Goal: Task Accomplishment & Management: Manage account settings

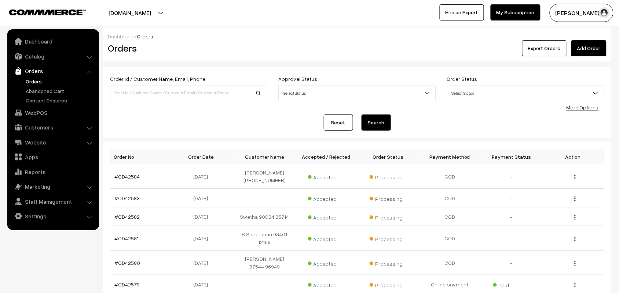
click at [29, 79] on link "Orders" at bounding box center [60, 82] width 73 height 8
click at [43, 58] on link "Catalog" at bounding box center [52, 56] width 87 height 13
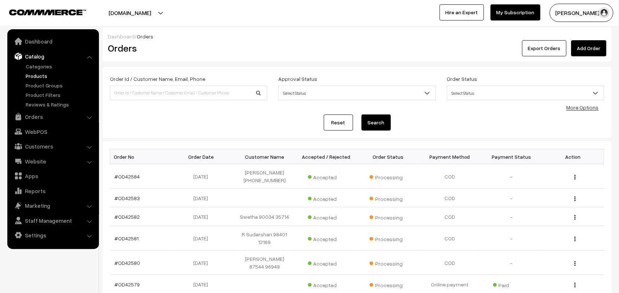
click at [45, 74] on link "Products" at bounding box center [60, 76] width 73 height 8
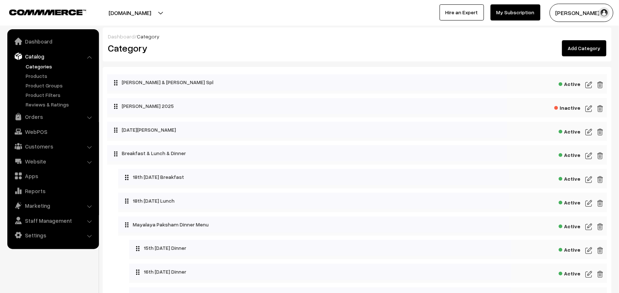
scroll to position [46, 0]
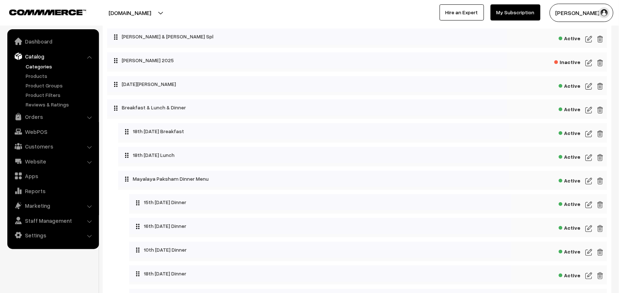
click at [589, 133] on img at bounding box center [588, 134] width 7 height 9
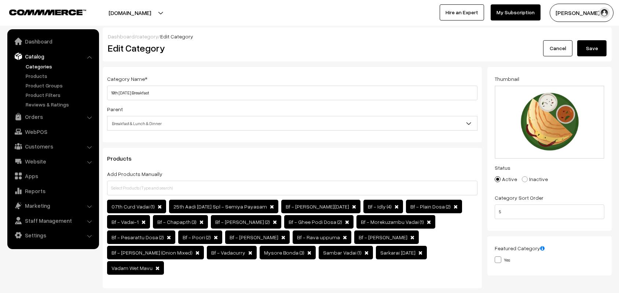
click at [187, 82] on div "Category Name * 18th [DATE] Breakfast" at bounding box center [292, 87] width 370 height 26
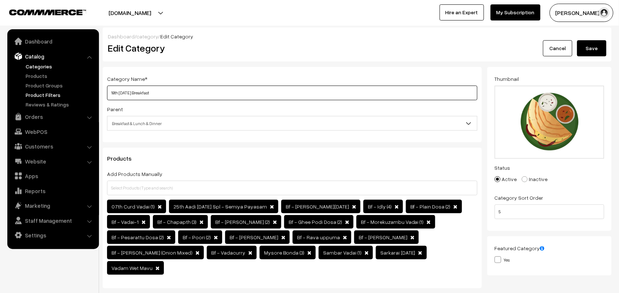
drag, startPoint x: 119, startPoint y: 94, endPoint x: 91, endPoint y: 94, distance: 28.6
click at [200, 98] on input "18th Thursday Breakfast" at bounding box center [292, 93] width 370 height 15
drag, startPoint x: 120, startPoint y: 92, endPoint x: 107, endPoint y: 91, distance: 13.2
click at [107, 91] on input "18th Thursday Breakfast" at bounding box center [292, 93] width 370 height 15
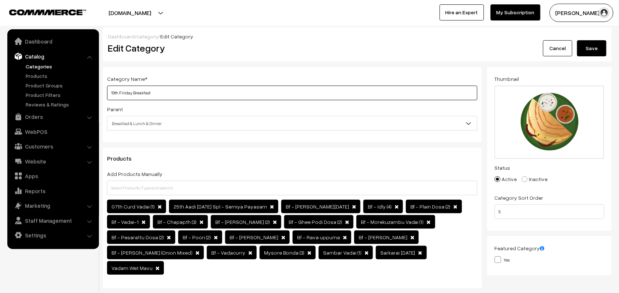
click at [118, 93] on input "19th Friiday Breakfast" at bounding box center [292, 93] width 370 height 15
drag, startPoint x: 132, startPoint y: 92, endPoint x: 85, endPoint y: 94, distance: 46.9
type input "19th Friiday Breakfast"
click at [585, 51] on button "Save" at bounding box center [591, 48] width 29 height 16
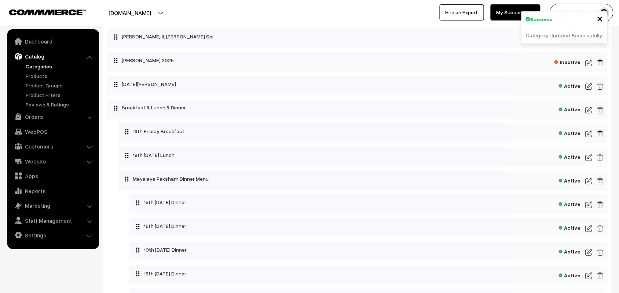
scroll to position [92, 0]
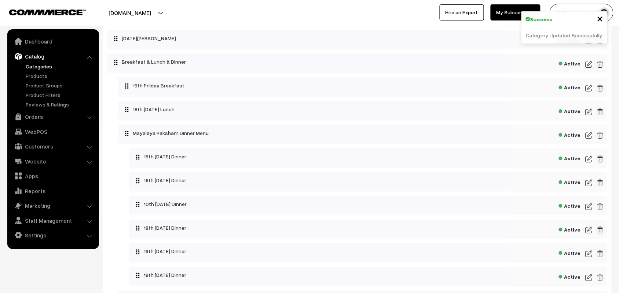
click at [586, 112] on img at bounding box center [588, 112] width 7 height 9
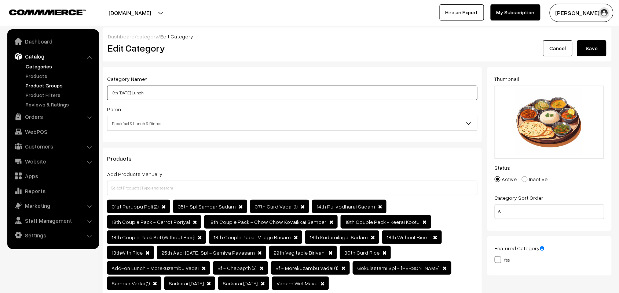
drag, startPoint x: 136, startPoint y: 92, endPoint x: 55, endPoint y: 85, distance: 81.6
paste input "9th Frii"
type input "19th Friiday Lunch"
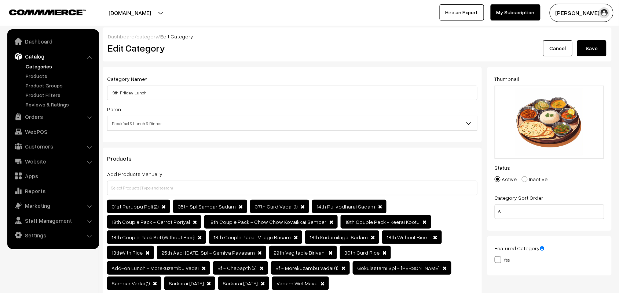
click at [587, 48] on button "Save" at bounding box center [591, 48] width 29 height 16
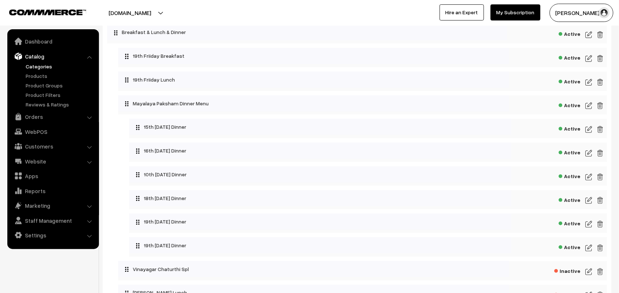
scroll to position [137, 0]
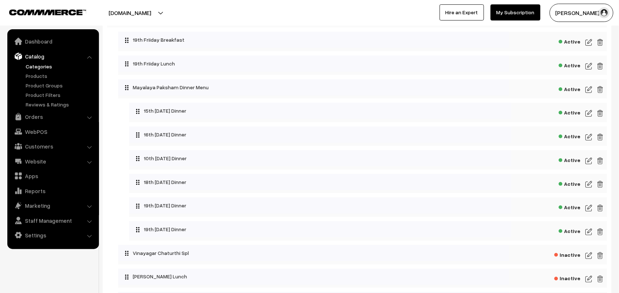
click at [587, 209] on img at bounding box center [588, 208] width 7 height 9
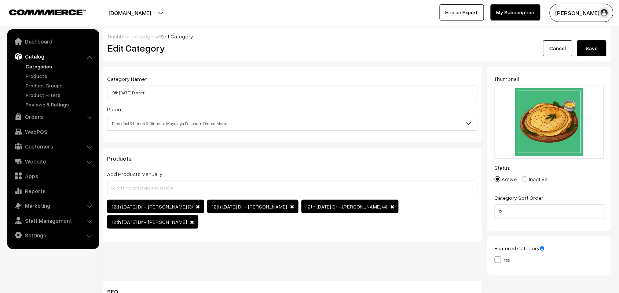
click at [587, 43] on button "Save" at bounding box center [591, 48] width 29 height 16
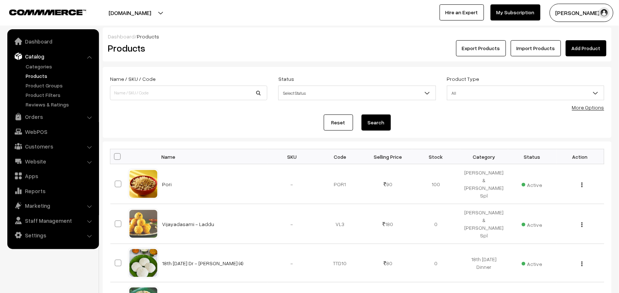
click at [587, 108] on link "More Options" at bounding box center [588, 107] width 32 height 6
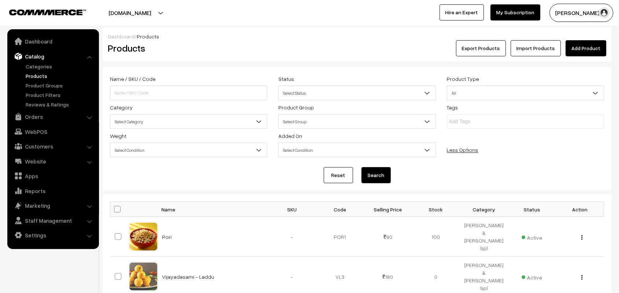
click at [134, 124] on span "Select Category" at bounding box center [188, 121] width 156 height 13
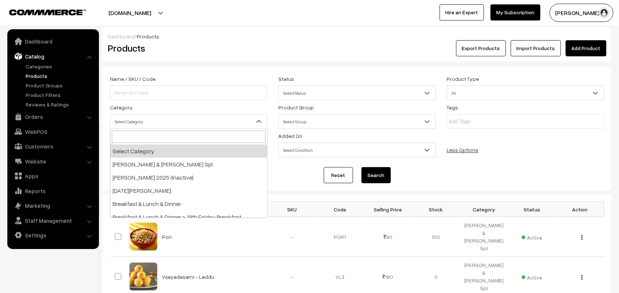
scroll to position [46, 0]
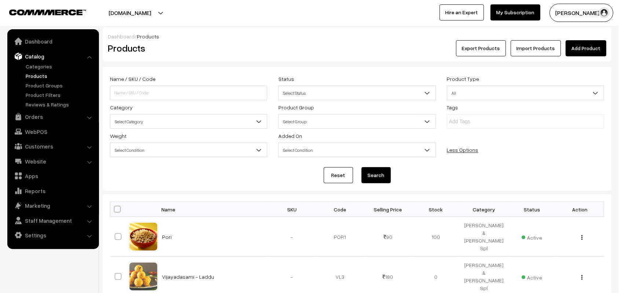
click at [242, 48] on h2 "Products" at bounding box center [187, 48] width 159 height 11
click at [160, 123] on span "Select Category" at bounding box center [188, 121] width 156 height 13
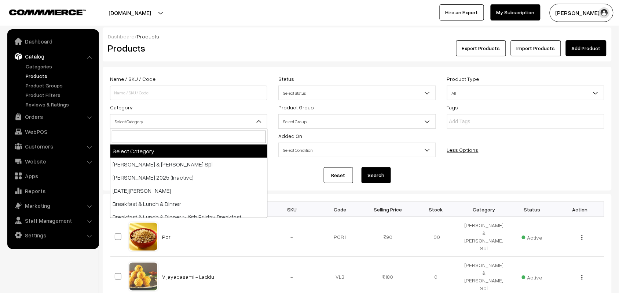
click at [30, 75] on link "Products" at bounding box center [60, 76] width 73 height 8
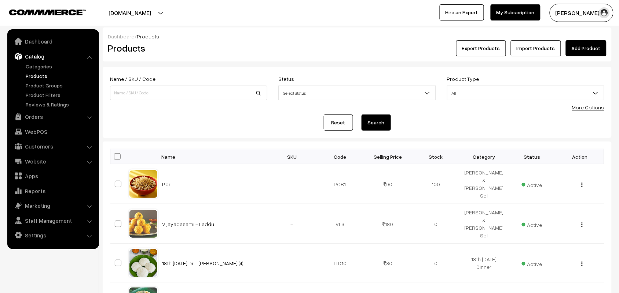
click at [591, 104] on div "More Options" at bounding box center [588, 108] width 32 height 8
click at [580, 105] on link "More Options" at bounding box center [588, 107] width 32 height 6
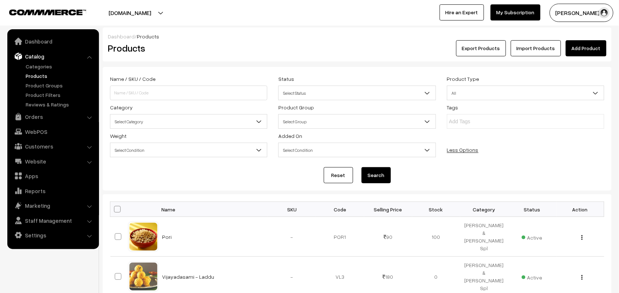
click at [158, 121] on span "Select Category" at bounding box center [188, 121] width 156 height 13
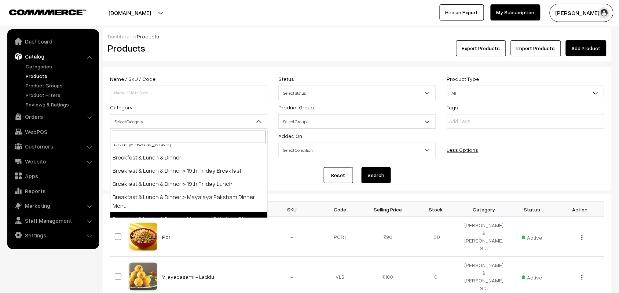
scroll to position [46, 0]
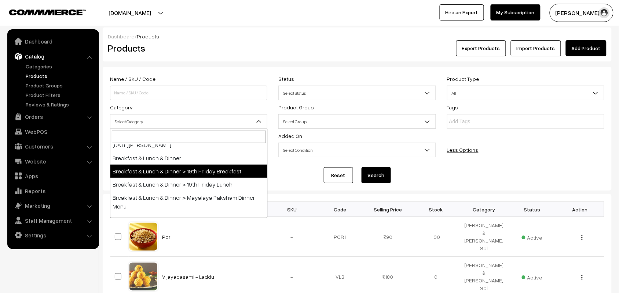
select select "91"
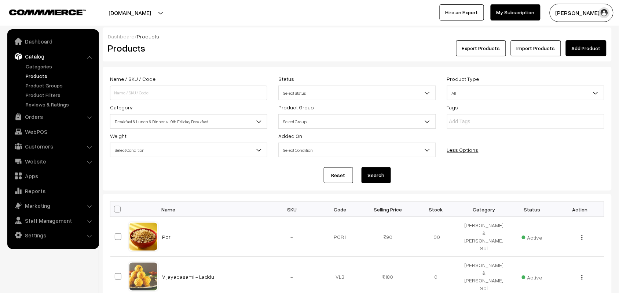
click at [381, 173] on button "Search" at bounding box center [375, 175] width 29 height 16
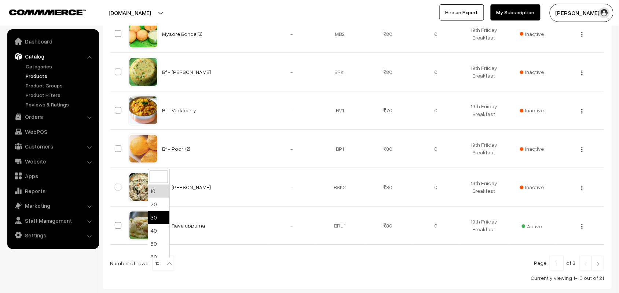
scroll to position [59, 0]
click at [166, 266] on b at bounding box center [169, 264] width 7 height 7
select select "60"
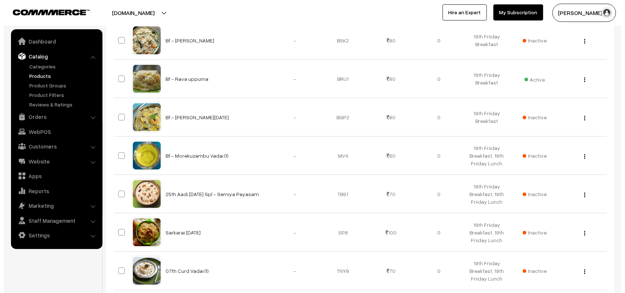
scroll to position [687, 0]
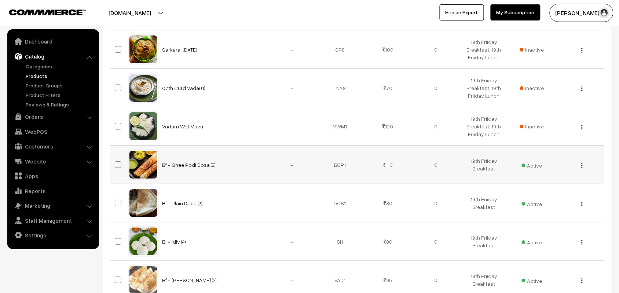
click at [526, 167] on span "Active" at bounding box center [531, 165] width 21 height 10
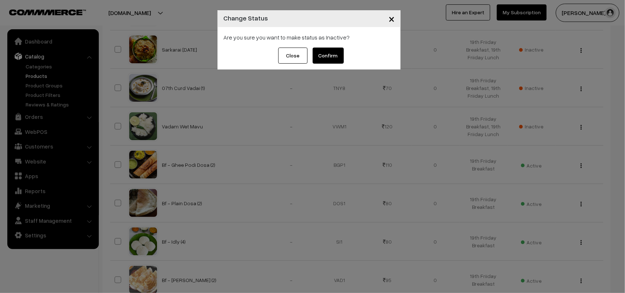
click at [333, 56] on button "Confirm" at bounding box center [328, 56] width 31 height 16
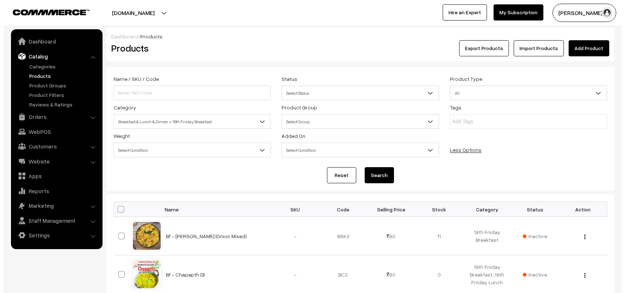
scroll to position [687, 0]
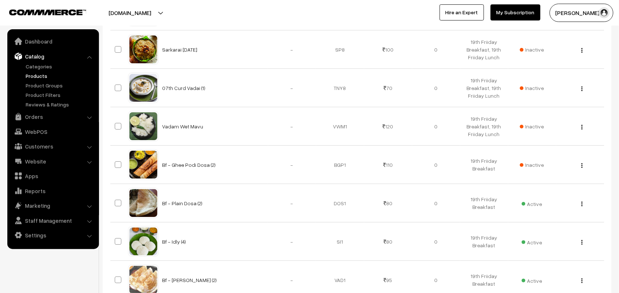
click at [536, 283] on span "Active" at bounding box center [531, 281] width 21 height 10
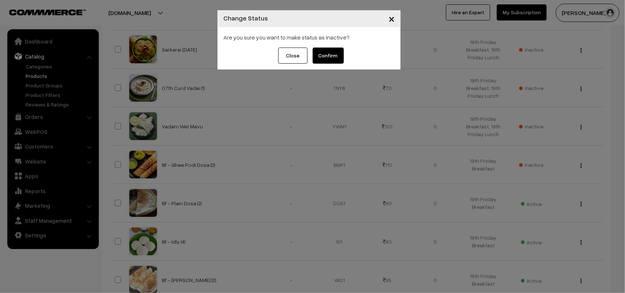
click at [327, 59] on button "Confirm" at bounding box center [328, 56] width 31 height 16
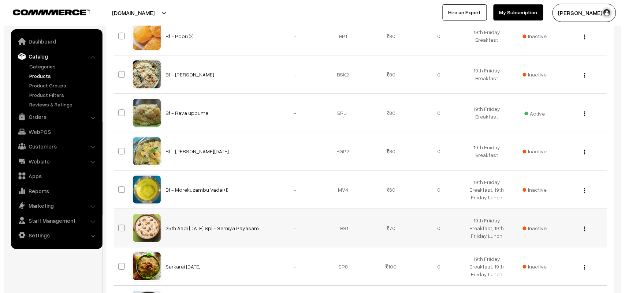
scroll to position [458, 0]
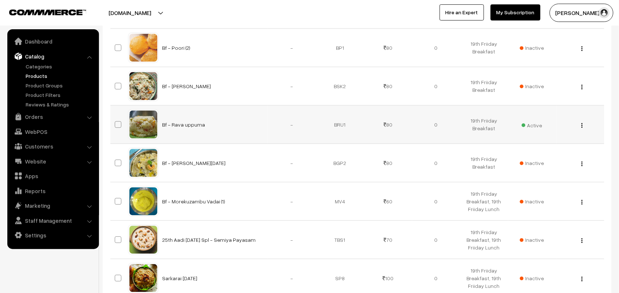
click at [535, 128] on span "Active" at bounding box center [531, 125] width 21 height 10
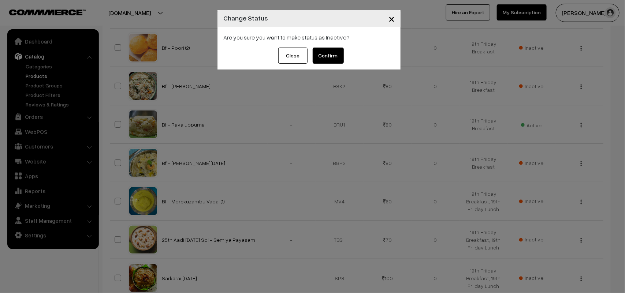
drag, startPoint x: 330, startPoint y: 53, endPoint x: 327, endPoint y: 50, distance: 4.1
click at [330, 52] on button "Confirm" at bounding box center [328, 56] width 31 height 16
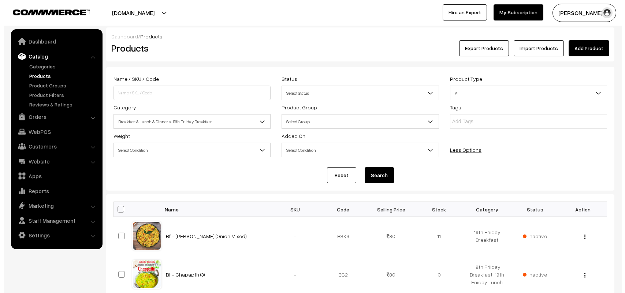
scroll to position [458, 0]
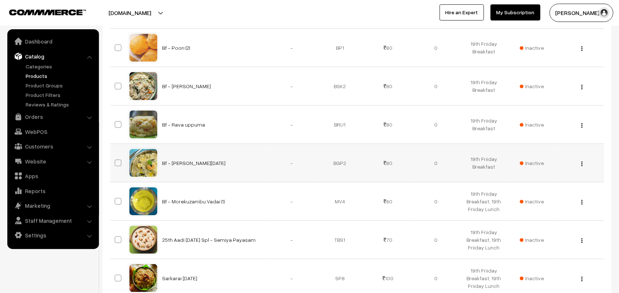
click at [537, 159] on td "Inactive" at bounding box center [532, 163] width 48 height 38
click at [535, 162] on span "Inactive" at bounding box center [532, 163] width 24 height 8
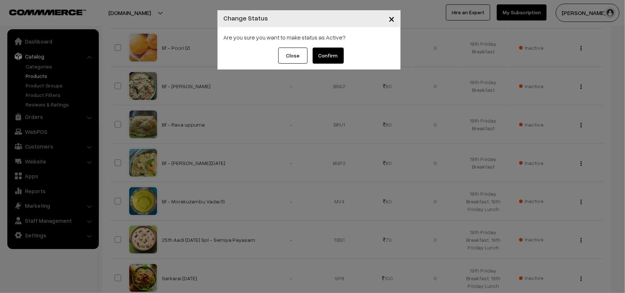
click at [332, 56] on button "Confirm" at bounding box center [328, 56] width 31 height 16
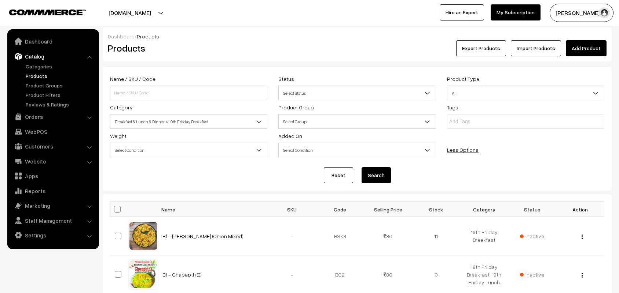
scroll to position [458, 0]
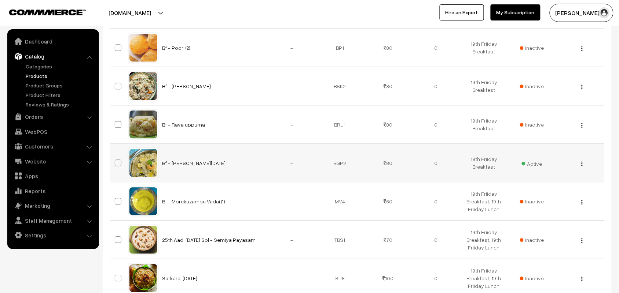
click at [582, 164] on img "button" at bounding box center [581, 164] width 1 height 5
click at [536, 187] on link "Edit" at bounding box center [549, 190] width 62 height 16
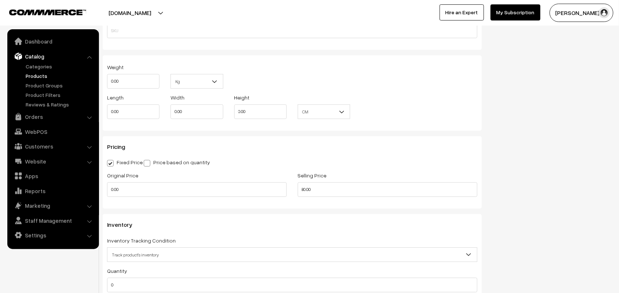
scroll to position [595, 0]
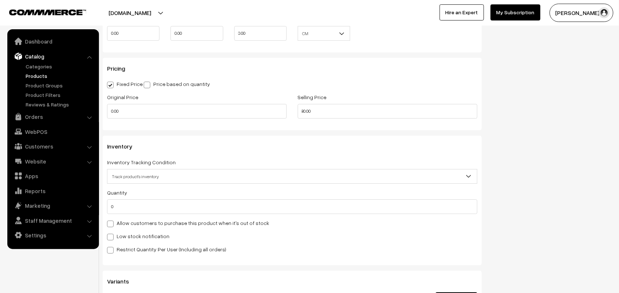
click at [133, 224] on label "Allow customers to purchase this product when it's out of stock" at bounding box center [188, 223] width 162 height 8
click at [112, 224] on input "Allow customers to purchase this product when it's out of stock" at bounding box center [109, 223] width 5 height 5
checkbox input "true"
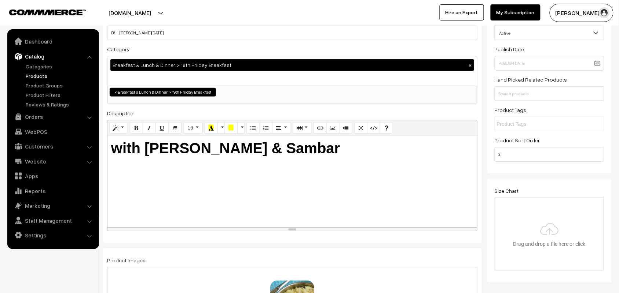
scroll to position [0, 0]
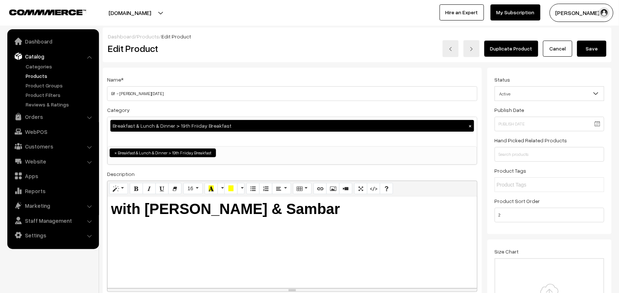
click at [598, 48] on button "Save" at bounding box center [591, 49] width 29 height 16
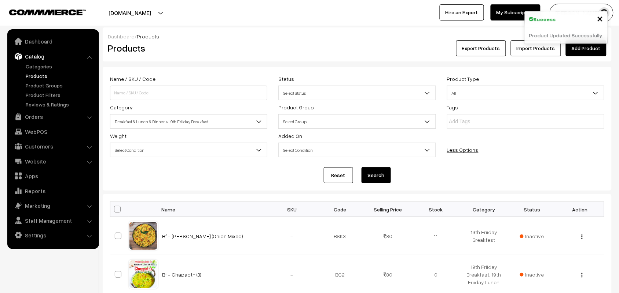
click at [119, 210] on span at bounding box center [117, 209] width 7 height 7
click at [115, 210] on input "checkbox" at bounding box center [112, 209] width 5 height 5
checkbox input "true"
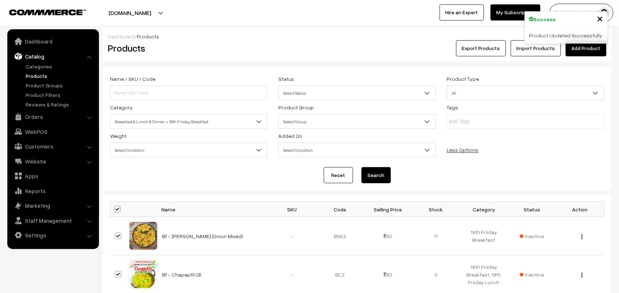
checkbox input "true"
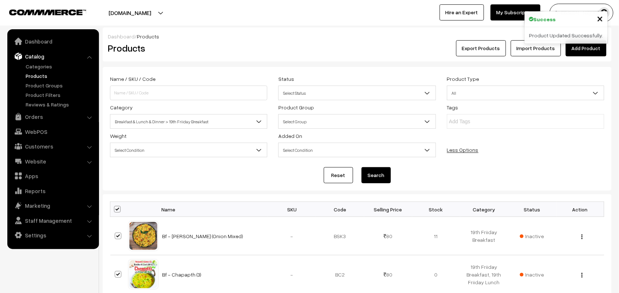
checkbox input "true"
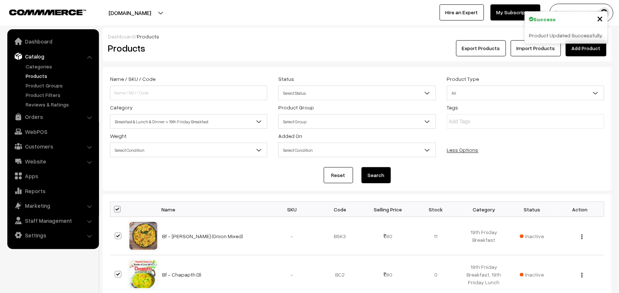
checkbox input "true"
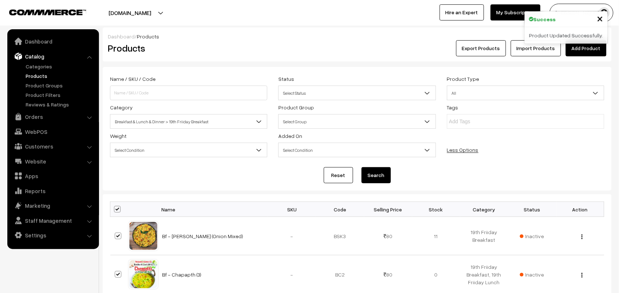
checkbox input "true"
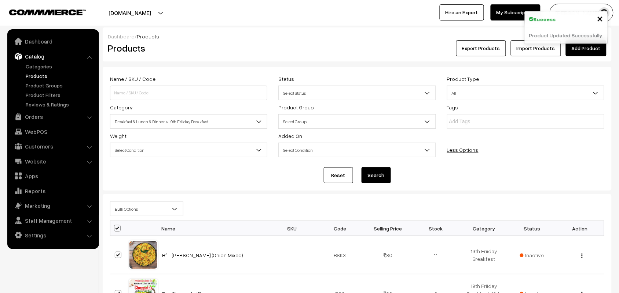
click at [123, 208] on span "Bulk Options" at bounding box center [146, 209] width 73 height 13
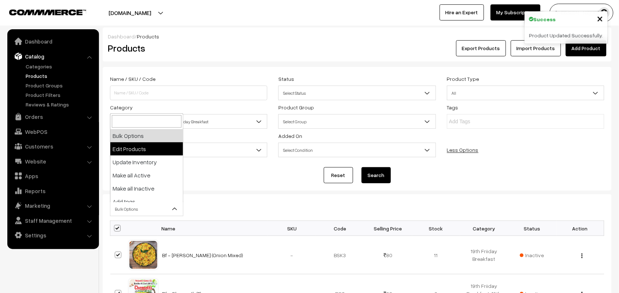
select select "editProduct"
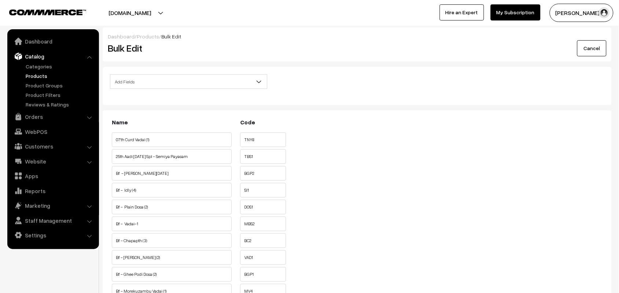
click at [149, 71] on div "Add Fields Product Name Product Sort Order Category Tags SKU Weight Selling Pri…" at bounding box center [357, 86] width 509 height 38
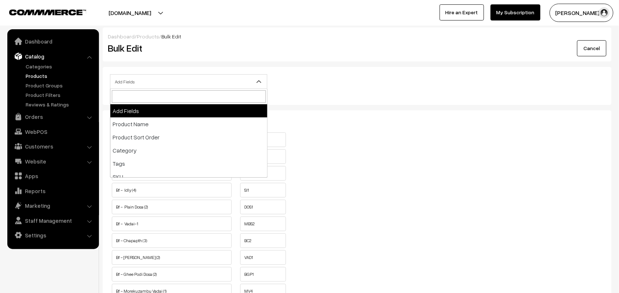
click at [149, 83] on span "Add Fields" at bounding box center [188, 81] width 156 height 13
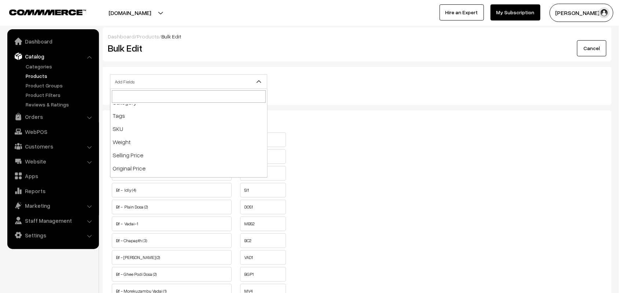
scroll to position [92, 0]
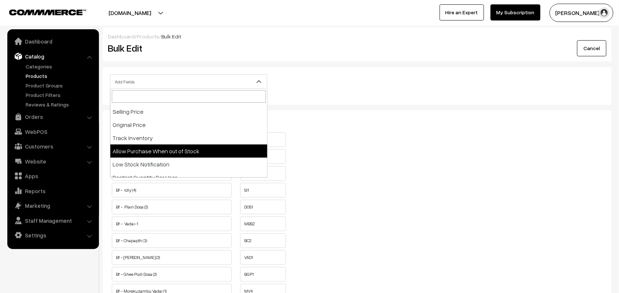
select select "allow-purchase"
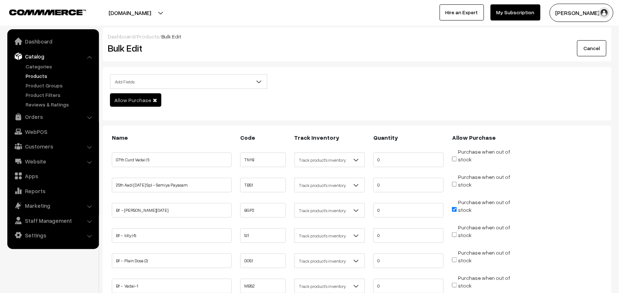
scroll to position [137, 0]
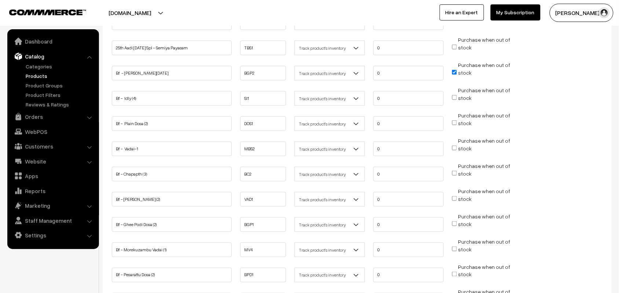
click at [455, 122] on input "Purchase when out of stock" at bounding box center [454, 123] width 5 height 5
checkbox input "true"
click at [454, 95] on input "Purchase when out of stock" at bounding box center [454, 97] width 5 height 5
checkbox input "true"
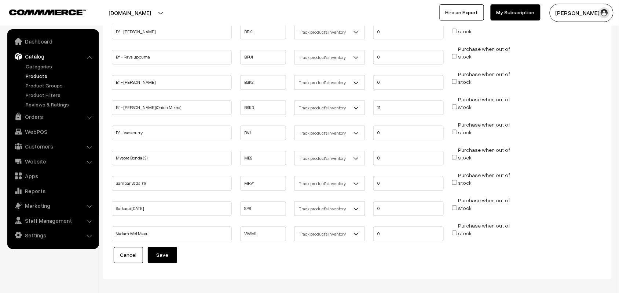
scroll to position [458, 0]
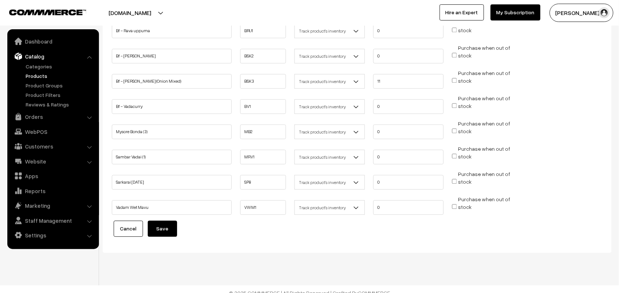
click at [167, 223] on button "Save" at bounding box center [162, 229] width 29 height 16
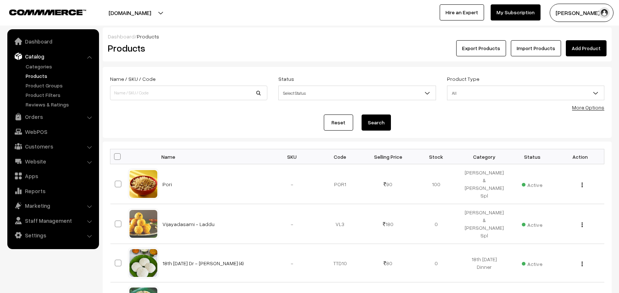
click at [585, 109] on link "More Options" at bounding box center [588, 107] width 32 height 6
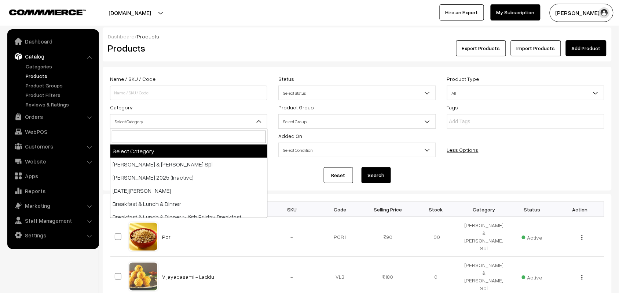
click at [153, 126] on span "Select Category" at bounding box center [188, 121] width 156 height 13
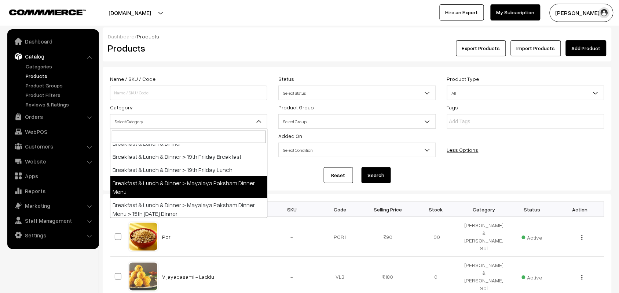
scroll to position [46, 0]
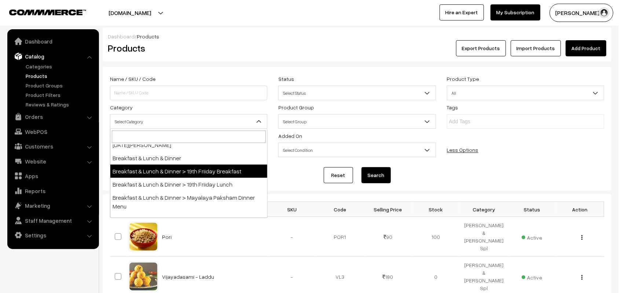
select select "95"
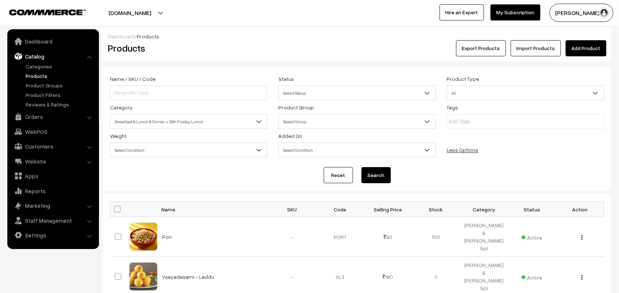
click at [368, 171] on button "Search" at bounding box center [375, 175] width 29 height 16
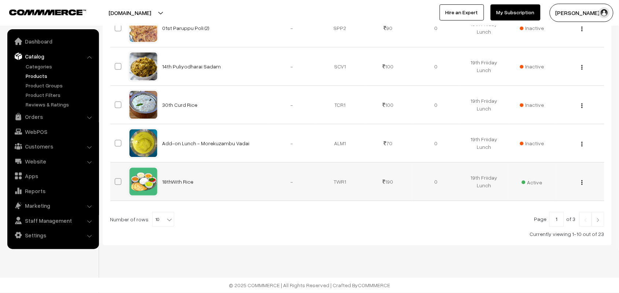
scroll to position [402, 0]
click at [166, 222] on b at bounding box center [169, 220] width 7 height 7
select select "90"
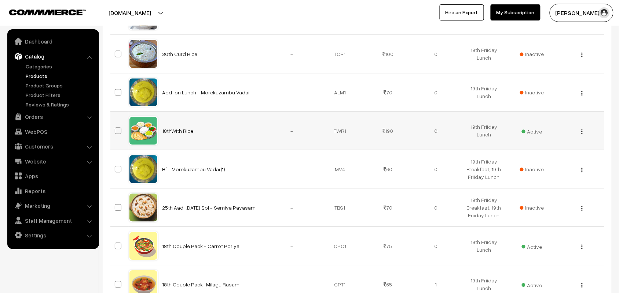
scroll to position [458, 0]
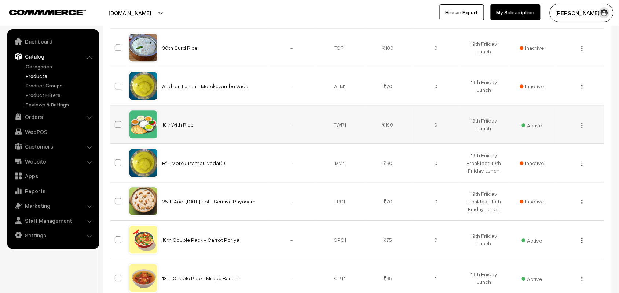
click at [581, 128] on img "button" at bounding box center [581, 125] width 1 height 5
drag, startPoint x: 525, startPoint y: 153, endPoint x: 521, endPoint y: 154, distance: 3.7
click at [524, 153] on link "Edit" at bounding box center [549, 152] width 62 height 16
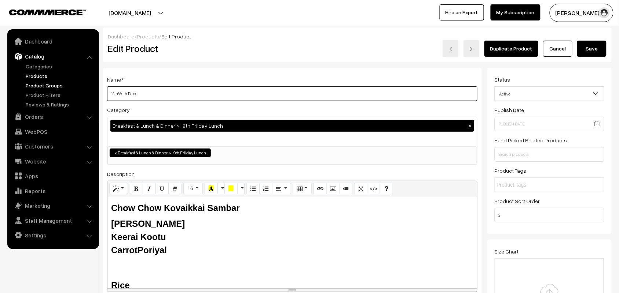
drag, startPoint x: 141, startPoint y: 92, endPoint x: 74, endPoint y: 89, distance: 67.1
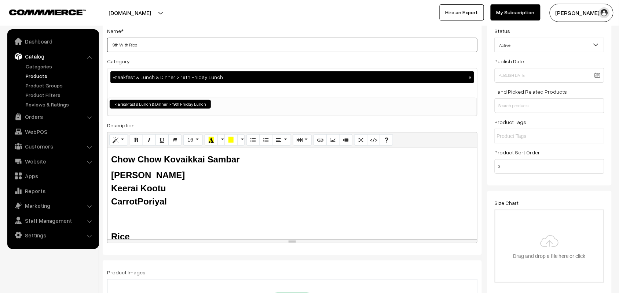
scroll to position [92, 0]
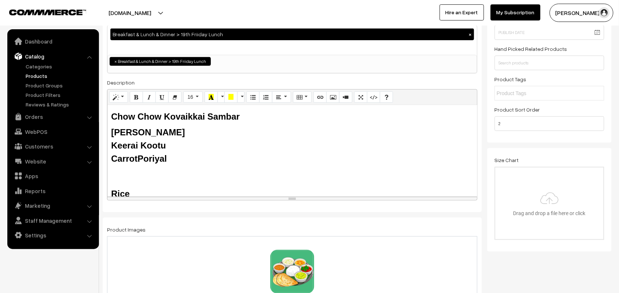
type input "19th With Rice"
drag, startPoint x: 204, startPoint y: 116, endPoint x: 104, endPoint y: 115, distance: 99.7
click at [106, 119] on div "Name * 19th With Rice Category Breakfast & Lunch & Dinner > 19th Friiday Lunch …" at bounding box center [292, 94] width 379 height 237
drag, startPoint x: 140, startPoint y: 133, endPoint x: 109, endPoint y: 132, distance: 30.8
click at [109, 132] on div "Vendaikkai Morekuzambu Milagu Rasam Keerai Kootu Carrot Poriyal Rice Butter milk" at bounding box center [291, 151] width 369 height 92
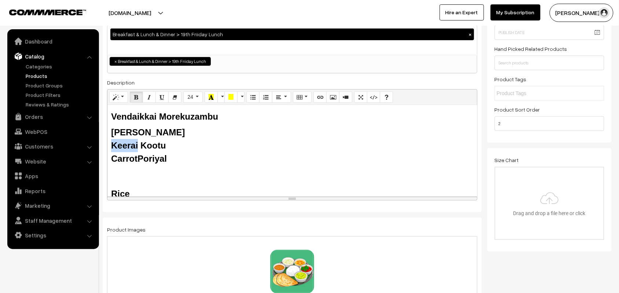
drag, startPoint x: 137, startPoint y: 145, endPoint x: 103, endPoint y: 140, distance: 34.4
click at [103, 144] on div "Name * 19th With Rice Category Breakfast & Lunch & Dinner > 19th Friiday Lunch …" at bounding box center [292, 94] width 379 height 237
drag, startPoint x: 139, startPoint y: 155, endPoint x: 107, endPoint y: 158, distance: 31.3
click at [107, 158] on div "Vendaikkai Morekuzambu Tomato Rasam Kose Kootu Carrot Poriyal Rice Butter milk" at bounding box center [291, 151] width 369 height 92
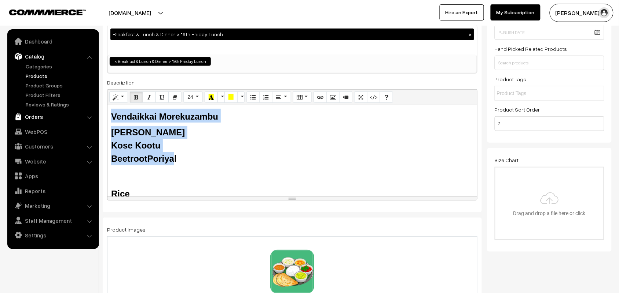
drag, startPoint x: 177, startPoint y: 156, endPoint x: 70, endPoint y: 114, distance: 114.8
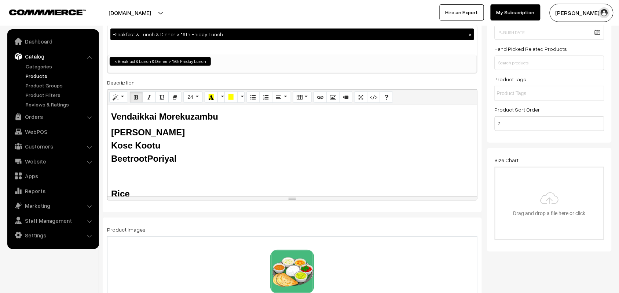
click at [188, 153] on div "Beetroot Poriyal" at bounding box center [292, 158] width 362 height 13
drag, startPoint x: 182, startPoint y: 158, endPoint x: 89, endPoint y: 111, distance: 103.9
copy div "Vendaikkai Morekuzambu Tomato Rasam Kose Kootu Beetroot Poriyal"
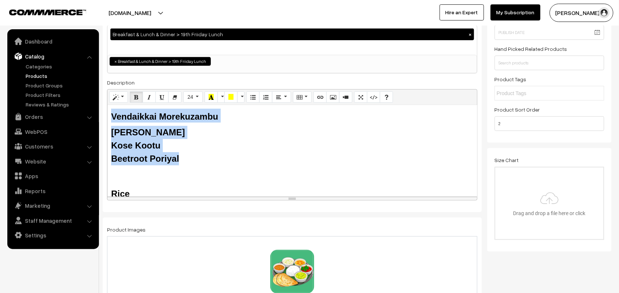
drag, startPoint x: 333, startPoint y: 169, endPoint x: 112, endPoint y: 115, distance: 227.2
click at [112, 115] on div "Vendaikkai Morekuzambu Tomato Rasam Kose Kootu Beetroot Poriyal Rice Butter …" at bounding box center [291, 151] width 369 height 92
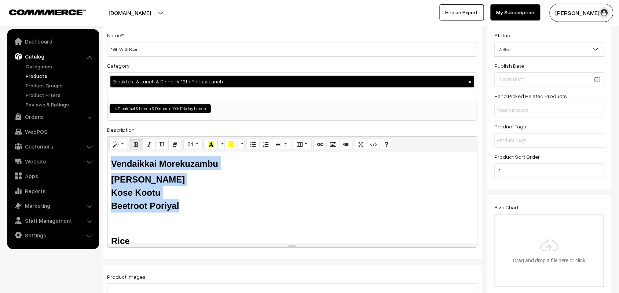
scroll to position [0, 0]
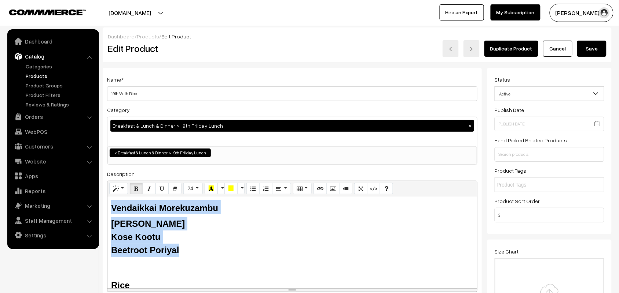
click at [581, 52] on button "Save" at bounding box center [591, 49] width 29 height 16
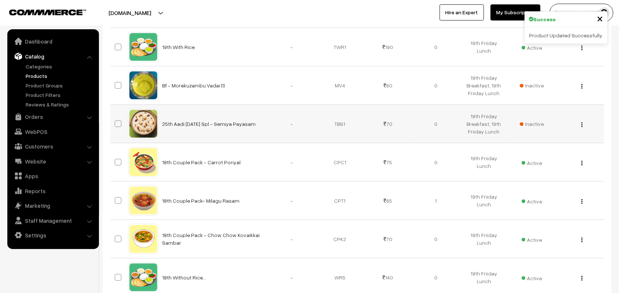
scroll to position [550, 0]
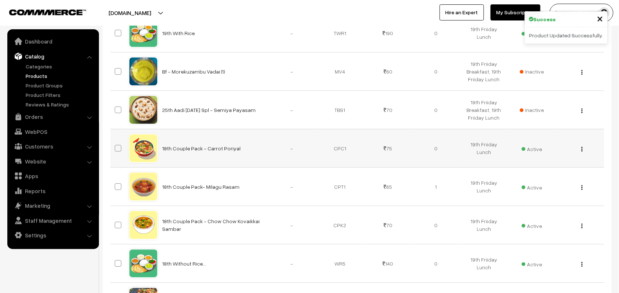
click at [583, 152] on div "View Edit Delete" at bounding box center [579, 149] width 39 height 8
click at [581, 151] on img "button" at bounding box center [581, 149] width 1 height 5
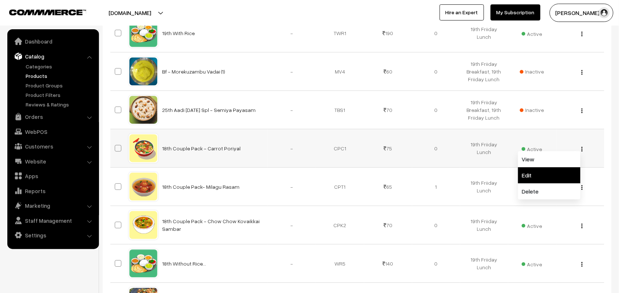
click at [534, 174] on link "Edit" at bounding box center [549, 175] width 62 height 16
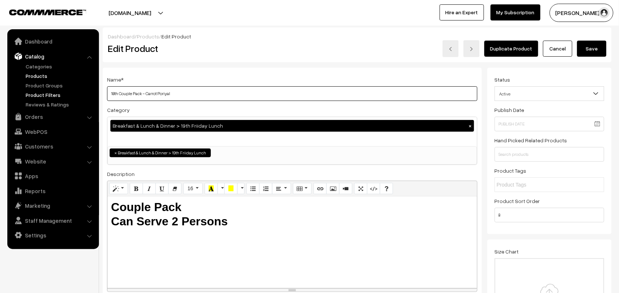
drag, startPoint x: 118, startPoint y: 92, endPoint x: 95, endPoint y: 92, distance: 23.5
drag, startPoint x: 146, startPoint y: 94, endPoint x: 159, endPoint y: 94, distance: 12.8
click at [159, 94] on input "19th Couple Pack - Carrot Poriyal" at bounding box center [292, 93] width 370 height 15
type input "19th Couple Pack - Beetroot Poriyal"
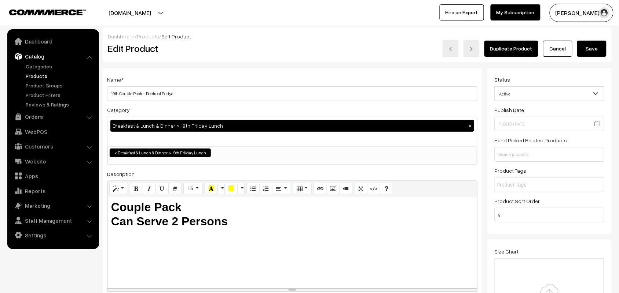
click at [589, 54] on button "Save" at bounding box center [591, 49] width 29 height 16
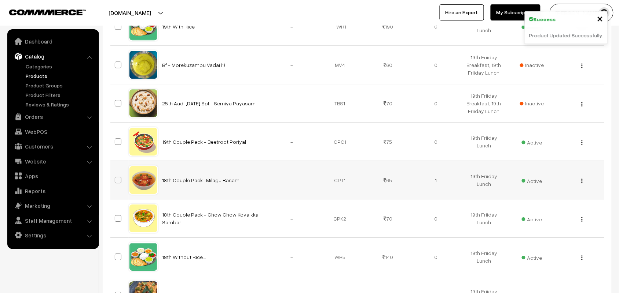
scroll to position [641, 0]
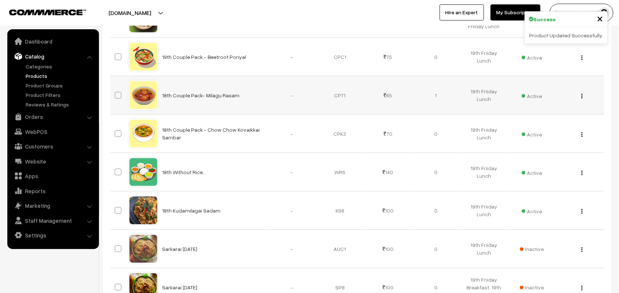
click at [582, 99] on img "button" at bounding box center [581, 96] width 1 height 5
click at [538, 126] on link "Edit" at bounding box center [549, 122] width 62 height 16
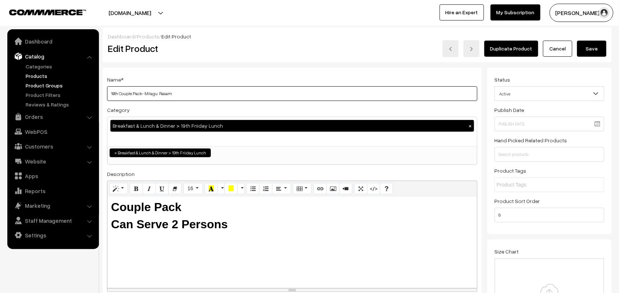
drag, startPoint x: 117, startPoint y: 92, endPoint x: 84, endPoint y: 87, distance: 32.7
drag, startPoint x: 147, startPoint y: 92, endPoint x: 159, endPoint y: 92, distance: 12.1
click at [159, 92] on input "19th Couple Pack- Milagu Rasam" at bounding box center [292, 93] width 370 height 15
type input "19th Couple Pack- Tomato Rasam"
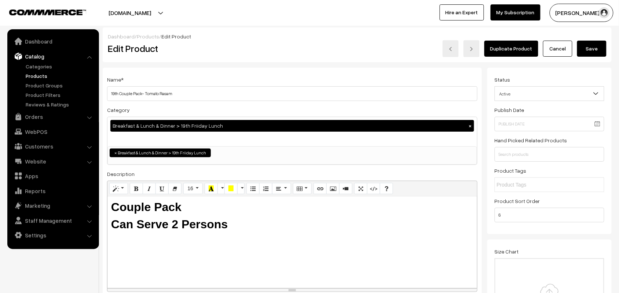
click at [593, 53] on button "Save" at bounding box center [591, 49] width 29 height 16
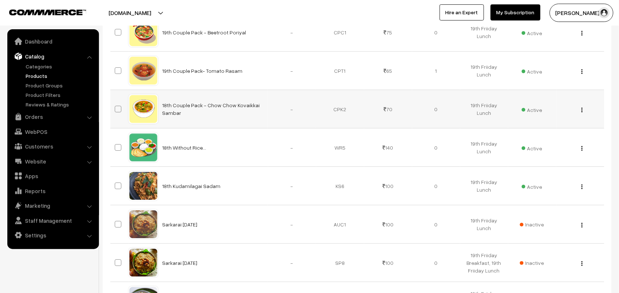
scroll to position [687, 0]
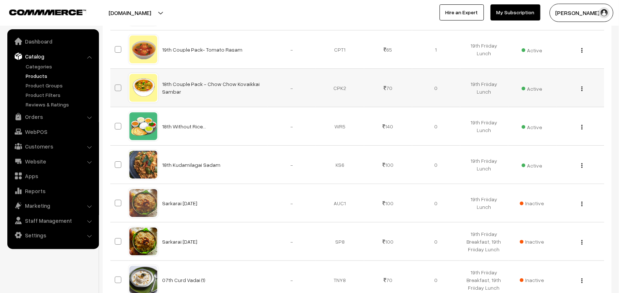
click at [582, 91] on img "button" at bounding box center [581, 88] width 1 height 5
click at [538, 115] on link "Edit" at bounding box center [549, 115] width 62 height 16
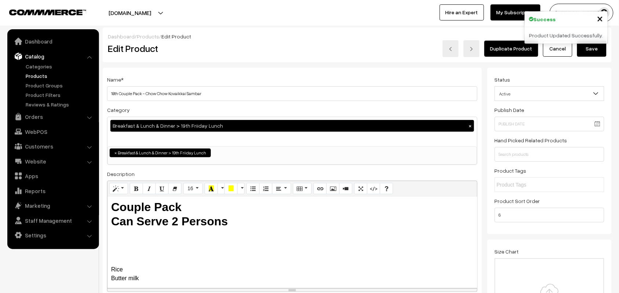
drag, startPoint x: 284, startPoint y: 83, endPoint x: 258, endPoint y: 80, distance: 26.3
click at [284, 83] on div "Name * 18th Couple Pack - Chow Chow Kovaikkai Sambar" at bounding box center [292, 88] width 370 height 26
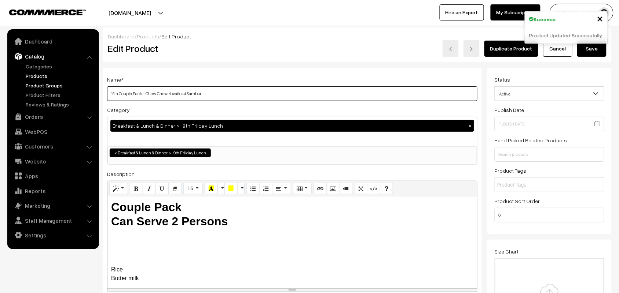
drag, startPoint x: 118, startPoint y: 92, endPoint x: 83, endPoint y: 87, distance: 34.7
drag, startPoint x: 147, startPoint y: 92, endPoint x: 310, endPoint y: 109, distance: 164.0
click at [310, 109] on div "Name * 19th Couple Pack - Chow Chow Kovaikkai Sambar Category Breakfast & Lunch…" at bounding box center [292, 186] width 379 height 237
type input "19th Couple Pack - Vendaikkai Morekuzambu"
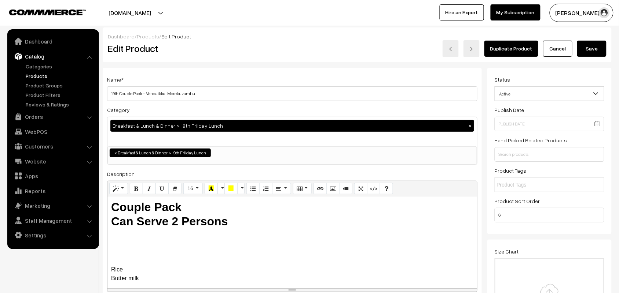
drag, startPoint x: 594, startPoint y: 48, endPoint x: 603, endPoint y: 52, distance: 10.3
click at [594, 50] on button "Save" at bounding box center [591, 49] width 29 height 16
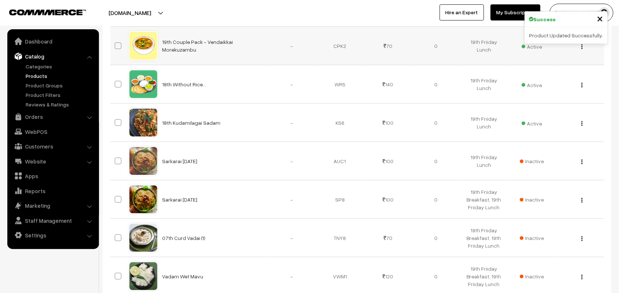
scroll to position [733, 0]
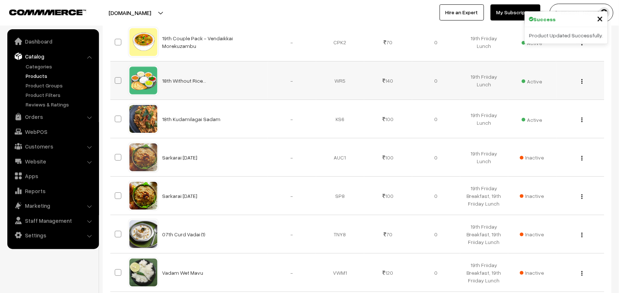
click at [581, 83] on img "button" at bounding box center [581, 81] width 1 height 5
click at [547, 107] on link "Edit" at bounding box center [549, 108] width 62 height 16
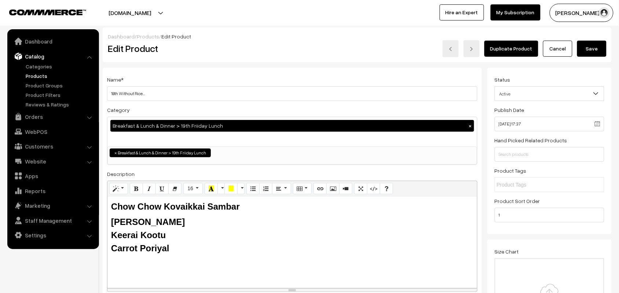
drag, startPoint x: 118, startPoint y: 94, endPoint x: 103, endPoint y: 94, distance: 15.4
click at [103, 94] on div "Name * 18th Without Rice... Category Breakfast & Lunch & Dinner > 19th Friiday …" at bounding box center [292, 186] width 379 height 237
type input "19th Without Rice..."
click at [587, 49] on button "Save" at bounding box center [591, 49] width 29 height 16
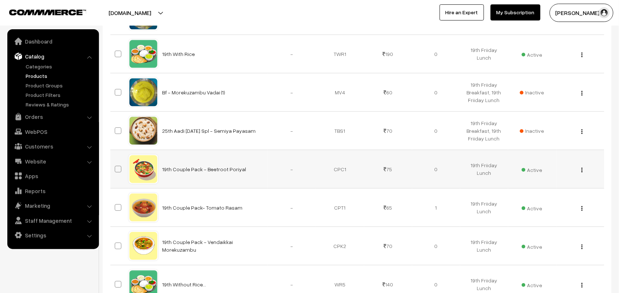
scroll to position [641, 0]
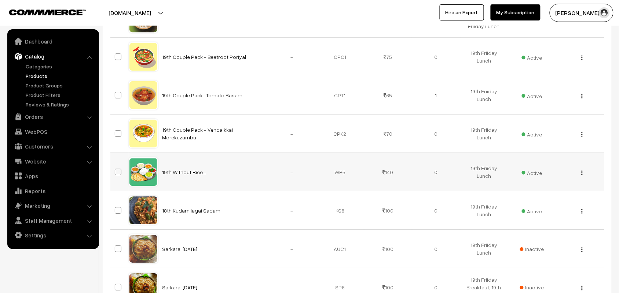
click at [581, 175] on img "button" at bounding box center [581, 173] width 1 height 5
click at [542, 191] on link "View" at bounding box center [549, 183] width 62 height 16
click at [542, 191] on td "Active" at bounding box center [532, 172] width 48 height 38
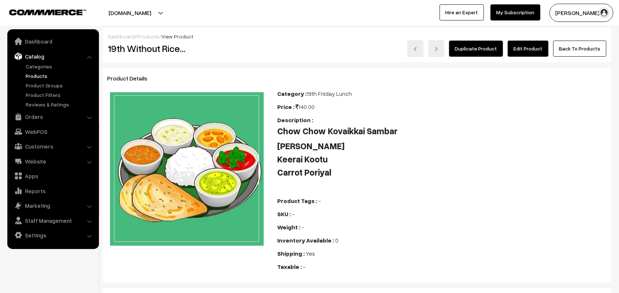
click at [539, 45] on link "Edit Product" at bounding box center [527, 49] width 41 height 16
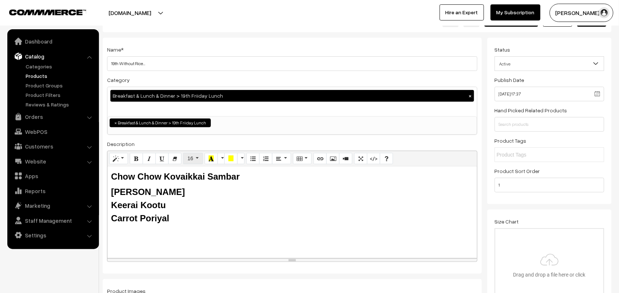
scroll to position [46, 0]
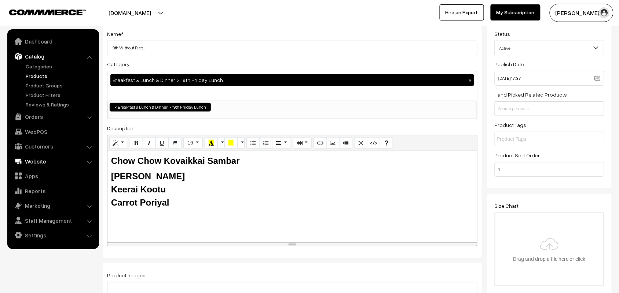
drag, startPoint x: 136, startPoint y: 188, endPoint x: 84, endPoint y: 163, distance: 57.5
paste div
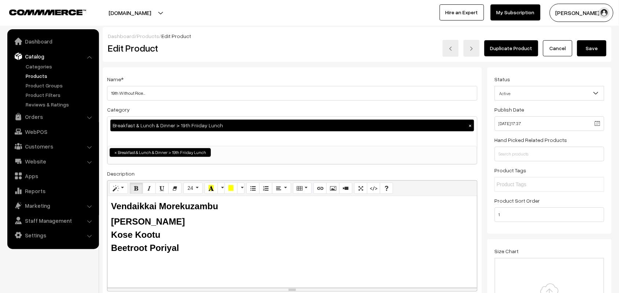
scroll to position [0, 0]
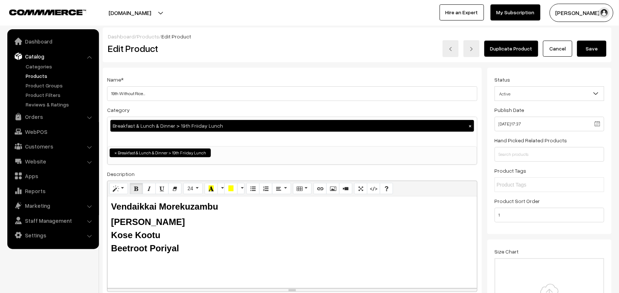
click at [605, 46] on button "Save" at bounding box center [591, 49] width 29 height 16
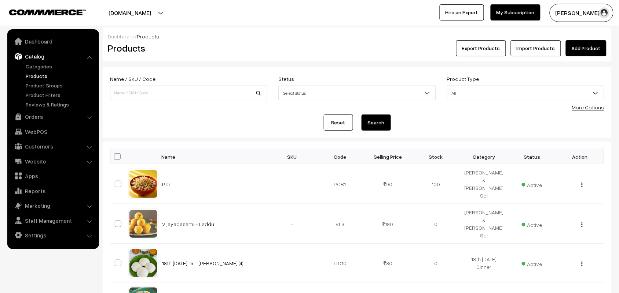
click at [582, 108] on link "More Options" at bounding box center [588, 107] width 32 height 6
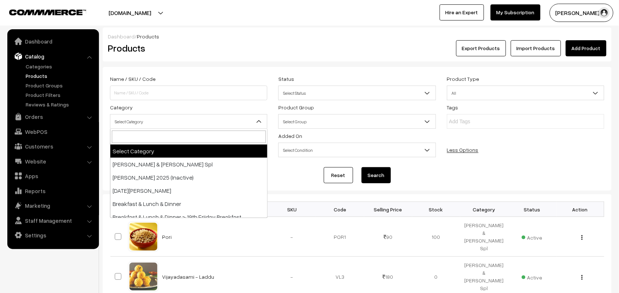
click at [160, 127] on span "Select Category" at bounding box center [188, 121] width 156 height 13
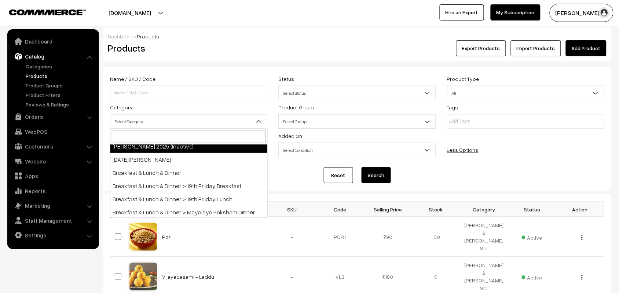
scroll to position [46, 0]
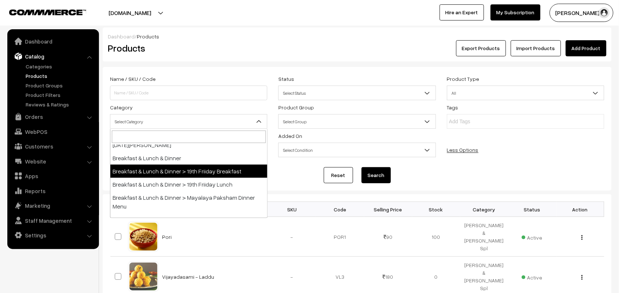
select select "95"
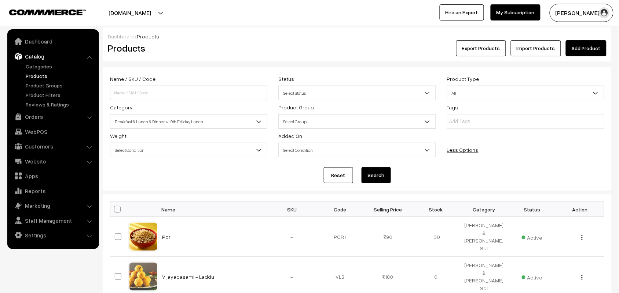
click at [380, 170] on button "Search" at bounding box center [375, 175] width 29 height 16
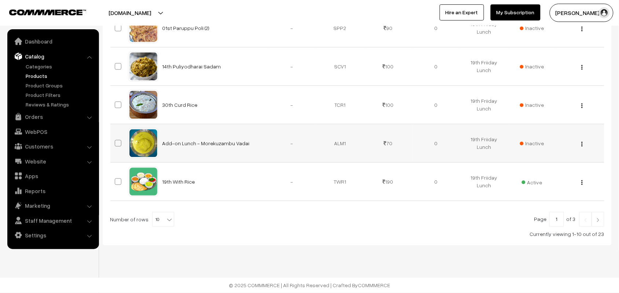
scroll to position [402, 0]
click at [156, 222] on span "10" at bounding box center [162, 220] width 21 height 15
select select "100"
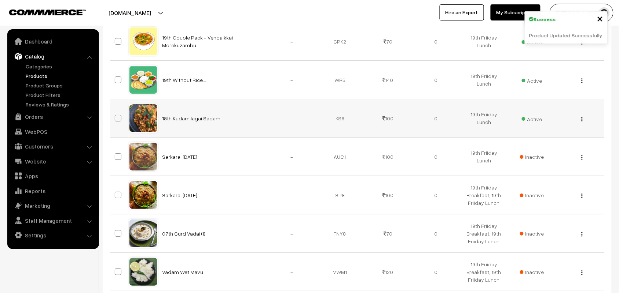
scroll to position [733, 0]
click at [582, 120] on img "button" at bounding box center [581, 120] width 1 height 5
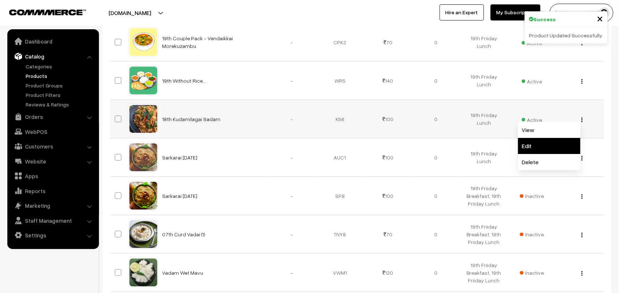
click at [526, 143] on link "Edit" at bounding box center [549, 146] width 62 height 16
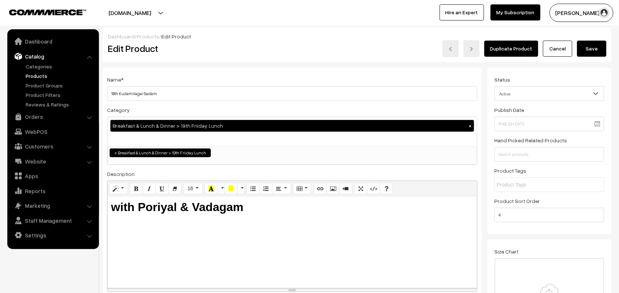
scroll to position [10, 0]
drag, startPoint x: 118, startPoint y: 93, endPoint x: 87, endPoint y: 91, distance: 31.6
click at [169, 91] on input "19th Kudamilagai Sadam" at bounding box center [292, 93] width 370 height 15
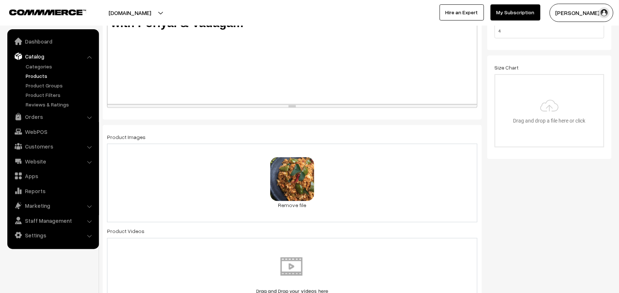
scroll to position [229, 0]
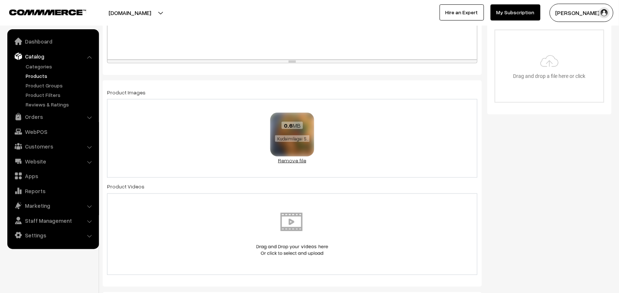
type input "19th Vangibath"
click at [292, 162] on link "Remove file" at bounding box center [292, 161] width 44 height 8
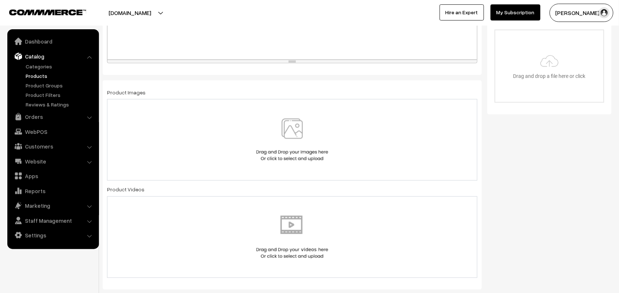
click at [292, 147] on img at bounding box center [291, 140] width 75 height 43
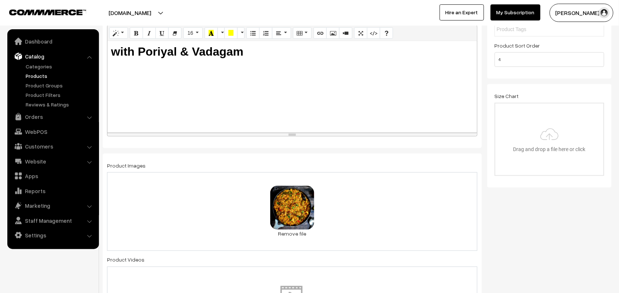
scroll to position [0, 0]
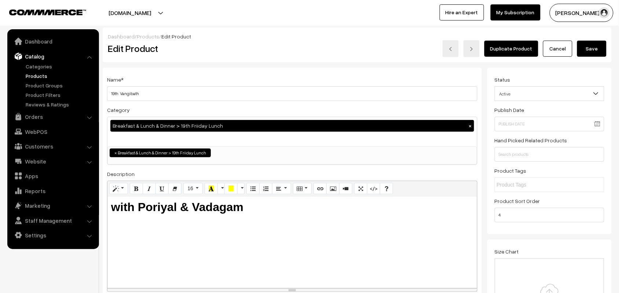
click at [582, 50] on button "Save" at bounding box center [591, 49] width 29 height 16
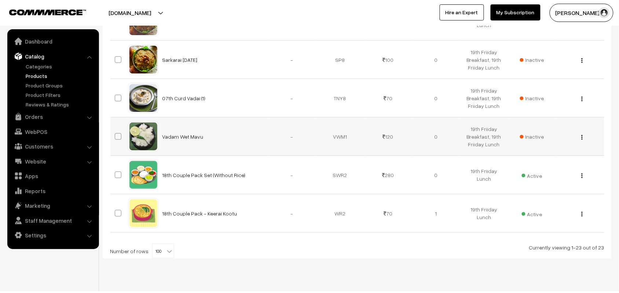
scroll to position [885, 0]
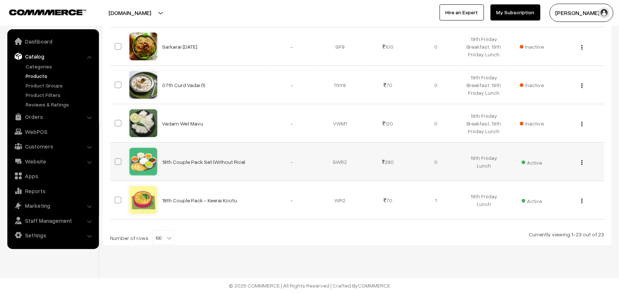
click at [581, 162] on img "button" at bounding box center [581, 162] width 1 height 5
click at [549, 185] on link "Edit" at bounding box center [549, 189] width 62 height 16
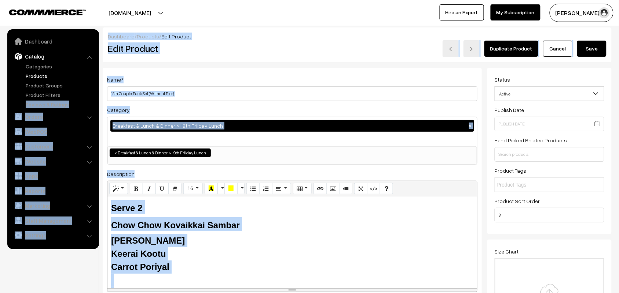
drag, startPoint x: 118, startPoint y: 93, endPoint x: 96, endPoint y: 95, distance: 22.1
click at [123, 96] on input "18th Couple Pack Set (Without Rice)" at bounding box center [292, 93] width 370 height 15
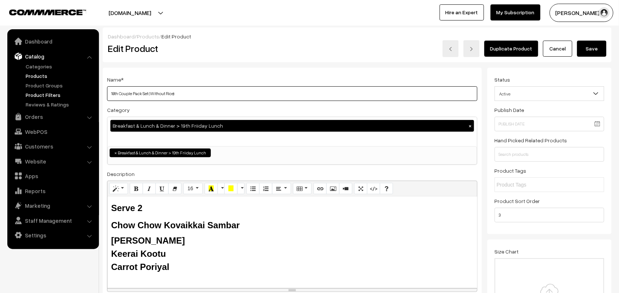
drag, startPoint x: 118, startPoint y: 94, endPoint x: 96, endPoint y: 92, distance: 22.1
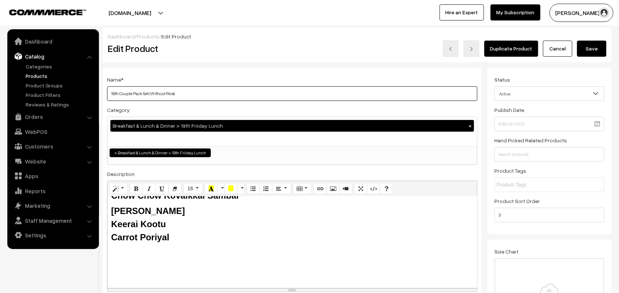
scroll to position [46, 0]
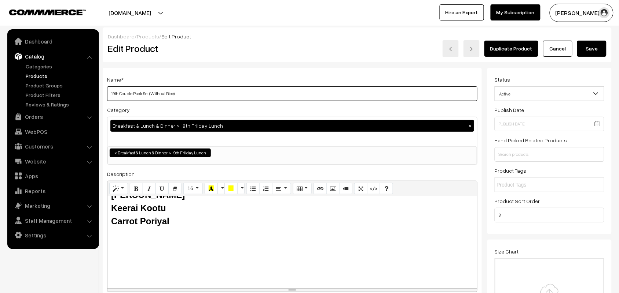
type input "19th Couple Pack Set (Without Rice)"
click at [173, 225] on div "Carrot Poriyal" at bounding box center [292, 221] width 362 height 13
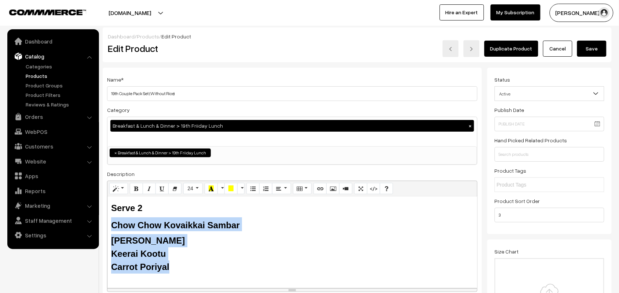
drag, startPoint x: 168, startPoint y: 268, endPoint x: 101, endPoint y: 229, distance: 76.7
paste div
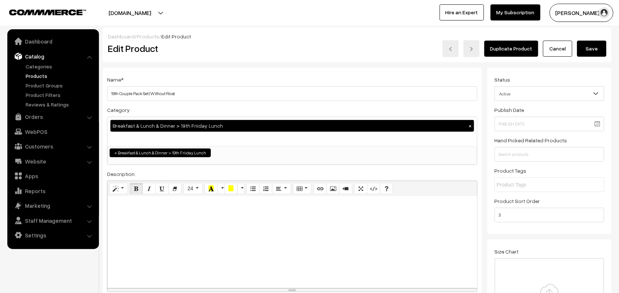
scroll to position [166, 0]
click at [596, 47] on button "Save" at bounding box center [591, 49] width 29 height 16
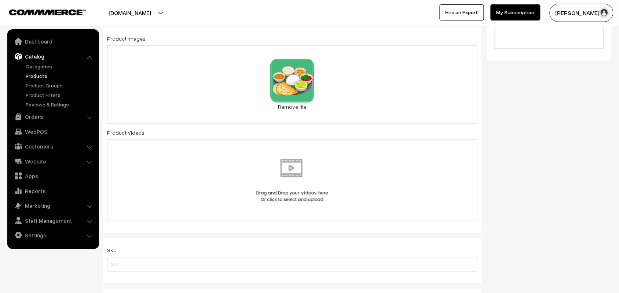
scroll to position [360, 0]
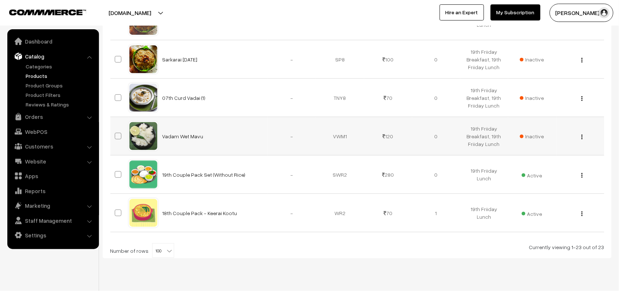
scroll to position [870, 0]
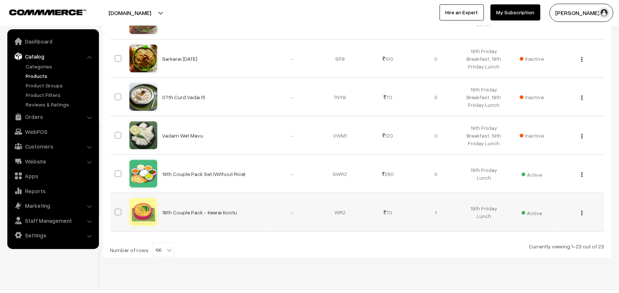
click at [583, 214] on button "button" at bounding box center [582, 213] width 2 height 6
click at [557, 239] on link "Edit" at bounding box center [549, 240] width 62 height 16
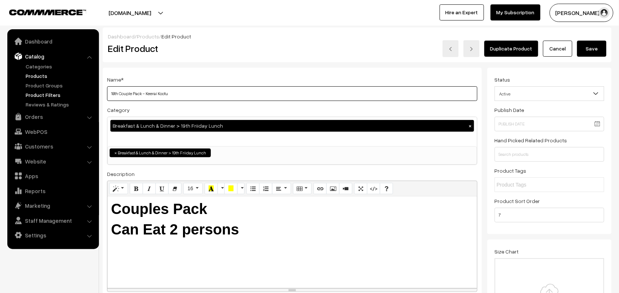
drag, startPoint x: 105, startPoint y: 94, endPoint x: 94, endPoint y: 94, distance: 10.6
drag, startPoint x: 147, startPoint y: 94, endPoint x: 253, endPoint y: 106, distance: 106.9
click at [253, 106] on div "Name * 19th Couple Pack - Keerai Kootu Category Breakfast & Lunch & Dinner > 19…" at bounding box center [292, 186] width 379 height 237
type input "19th Couple Pack - Kose Kootu"
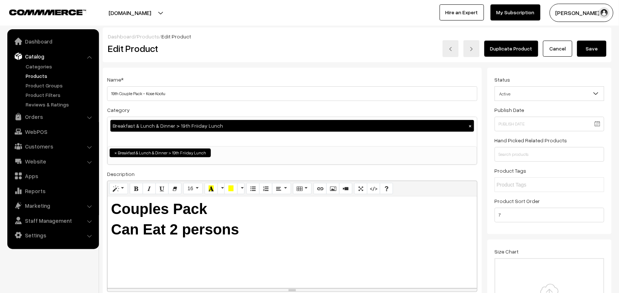
click at [594, 48] on button "Save" at bounding box center [591, 49] width 29 height 16
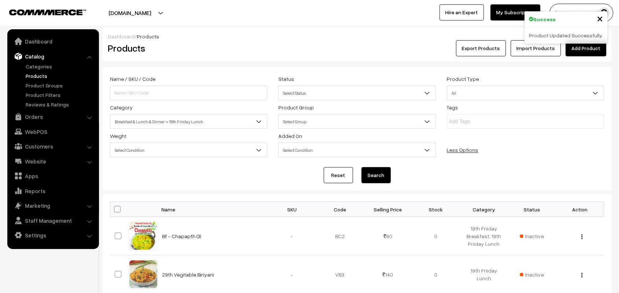
click at [119, 208] on span at bounding box center [117, 209] width 7 height 7
click at [115, 208] on input "checkbox" at bounding box center [112, 209] width 5 height 5
checkbox input "true"
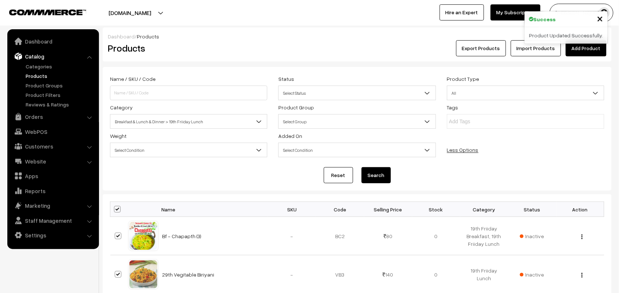
checkbox input "true"
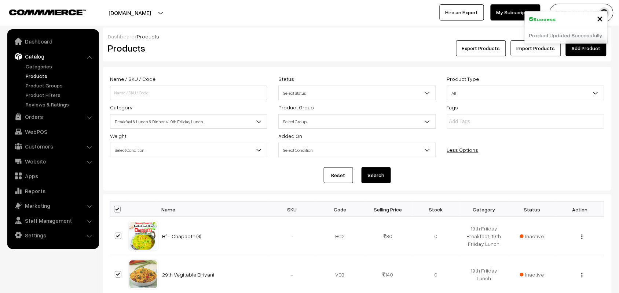
checkbox input "true"
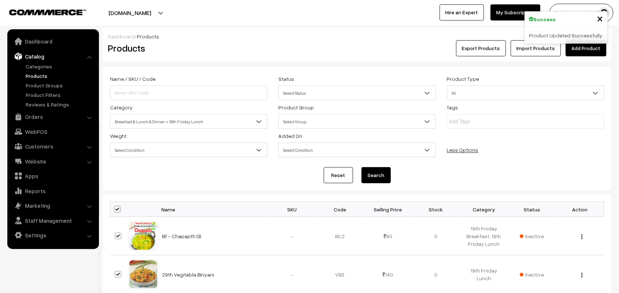
checkbox input "true"
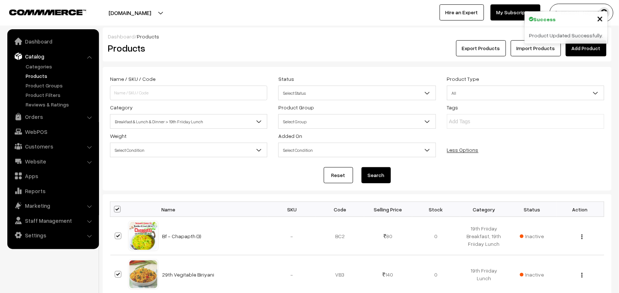
checkbox input "true"
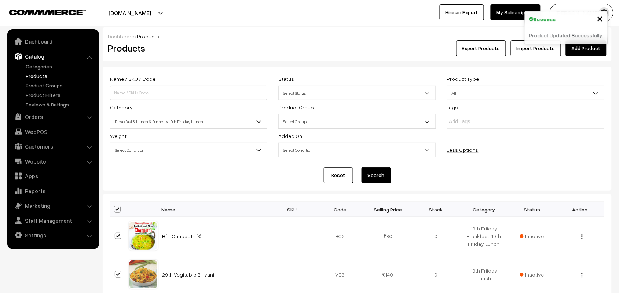
checkbox input "true"
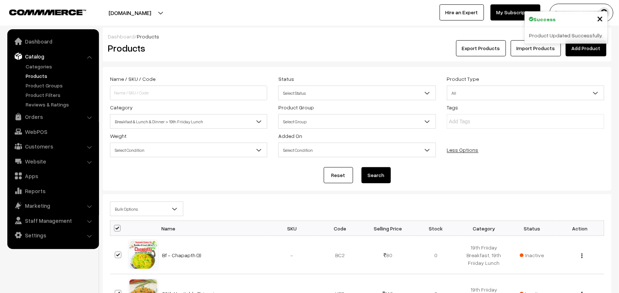
click at [121, 210] on span "Bulk Options" at bounding box center [146, 209] width 73 height 13
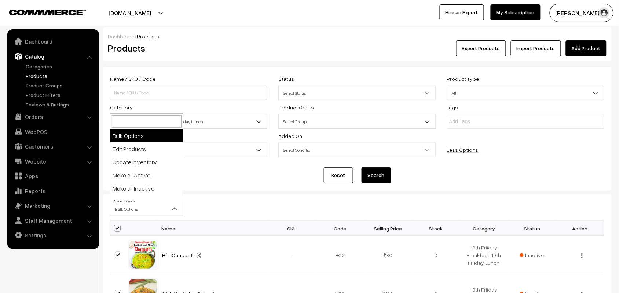
select select "editProduct"
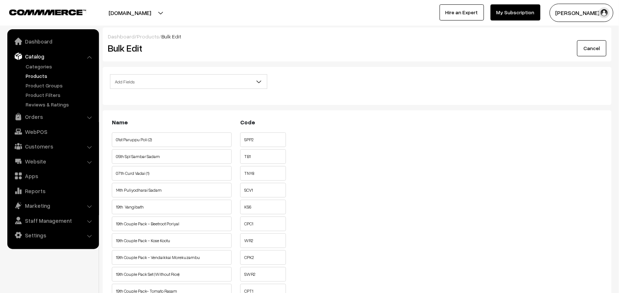
click at [158, 85] on span "Add Fields" at bounding box center [188, 81] width 156 height 13
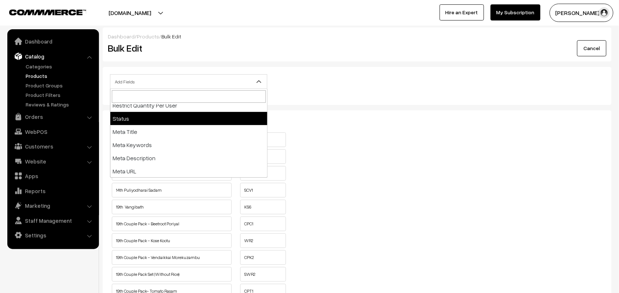
scroll to position [72, 0]
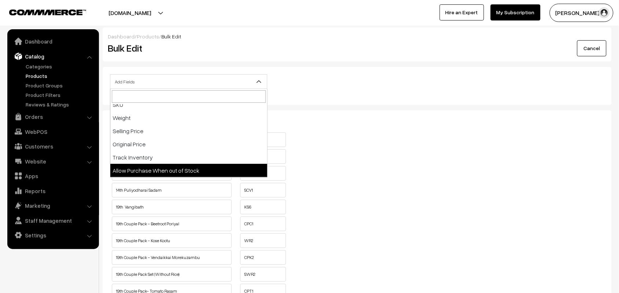
select select "allow-purchase"
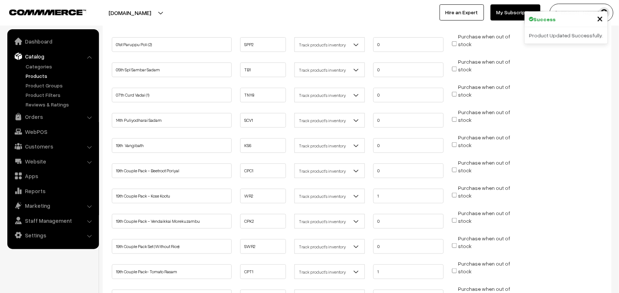
scroll to position [137, 0]
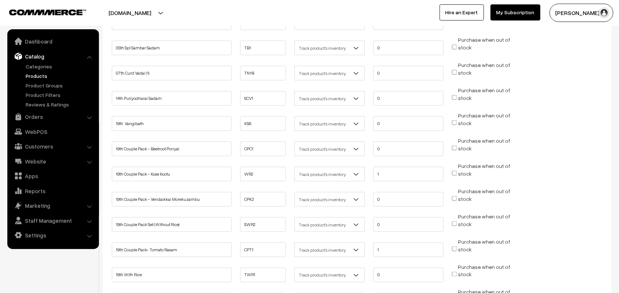
click at [455, 121] on input "Purchase when out of stock" at bounding box center [454, 123] width 5 height 5
checkbox input "true"
click at [454, 147] on input "Purchase when out of stock" at bounding box center [454, 148] width 5 height 5
checkbox input "true"
click at [456, 171] on input "Purchase when out of stock" at bounding box center [454, 173] width 5 height 5
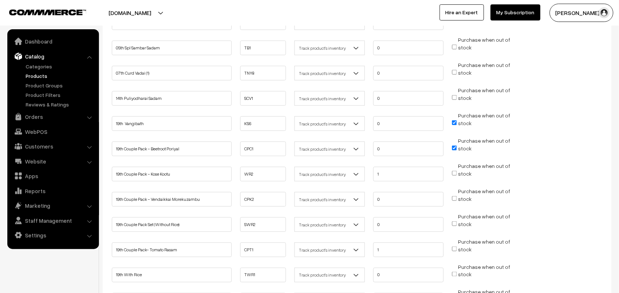
checkbox input "true"
click at [456, 197] on input "Purchase when out of stock" at bounding box center [454, 198] width 5 height 5
checkbox input "true"
click at [455, 222] on input "Purchase when out of stock" at bounding box center [454, 224] width 5 height 5
checkbox input "true"
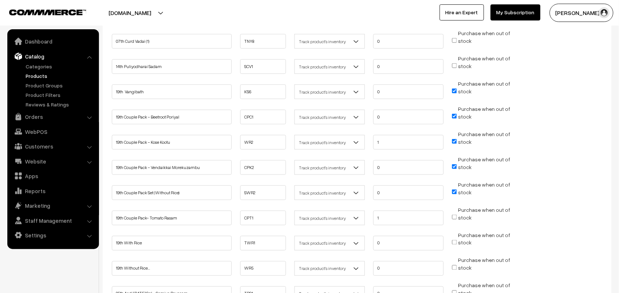
scroll to position [183, 0]
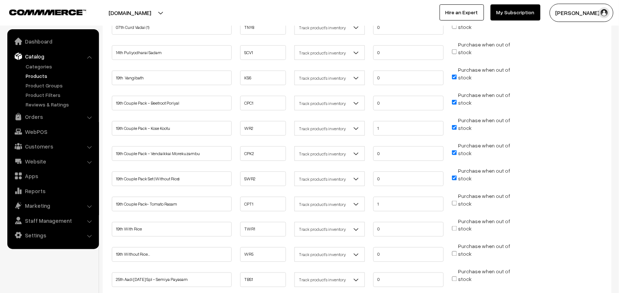
click at [453, 201] on input "Purchase when out of stock" at bounding box center [454, 203] width 5 height 5
checkbox input "true"
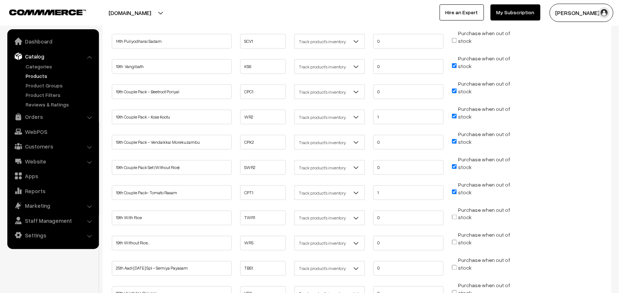
scroll to position [229, 0]
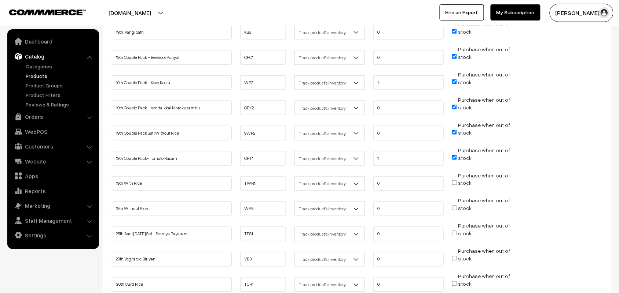
click at [455, 181] on input "Purchase when out of stock" at bounding box center [454, 183] width 5 height 5
checkbox input "true"
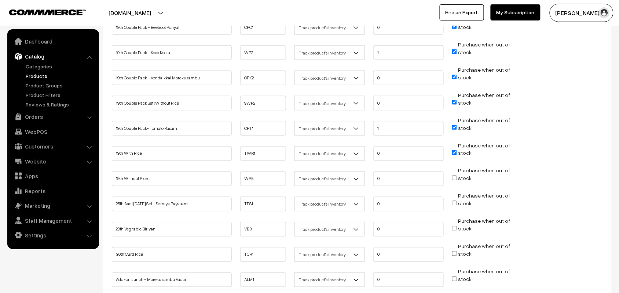
scroll to position [275, 0]
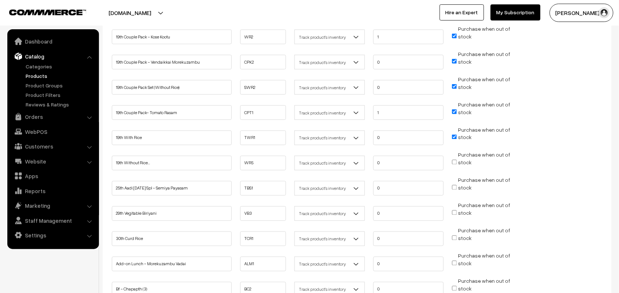
click at [455, 160] on input "Purchase when out of stock" at bounding box center [454, 162] width 5 height 5
checkbox input "true"
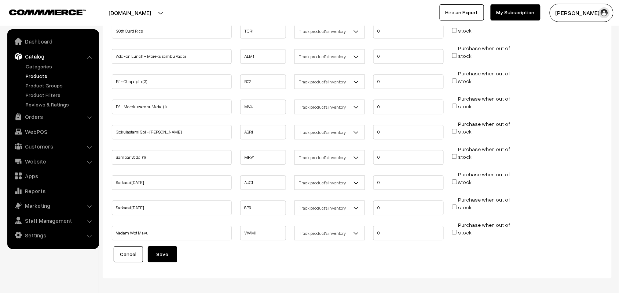
scroll to position [507, 0]
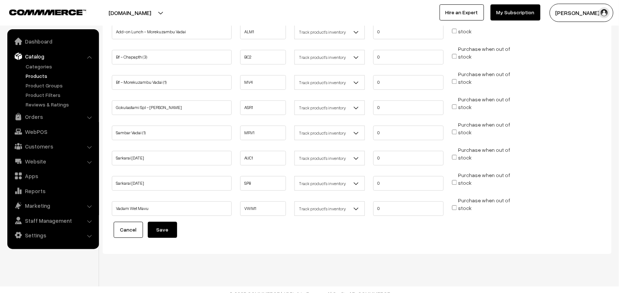
drag, startPoint x: 158, startPoint y: 217, endPoint x: 285, endPoint y: 76, distance: 189.9
click at [158, 222] on button "Save" at bounding box center [162, 230] width 29 height 16
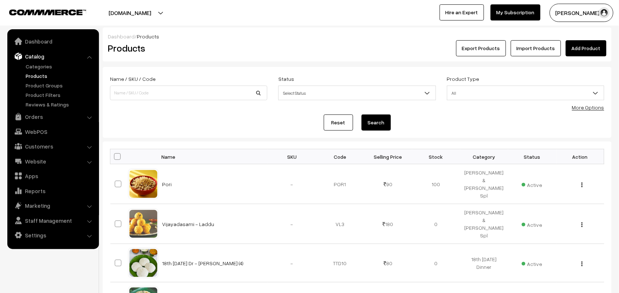
click at [35, 60] on link "Catalog" at bounding box center [52, 56] width 87 height 13
click at [30, 159] on link "Website" at bounding box center [52, 161] width 87 height 13
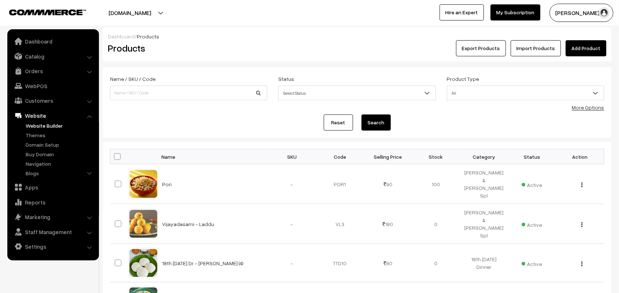
click at [38, 127] on link "Website Builder" at bounding box center [60, 126] width 73 height 8
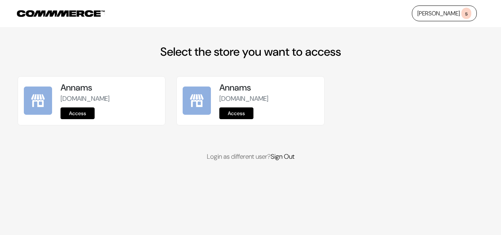
click at [87, 111] on link "Access" at bounding box center [77, 113] width 34 height 12
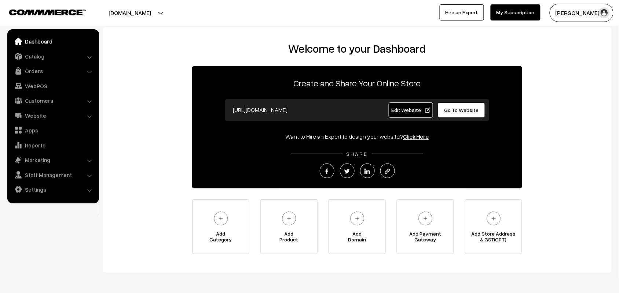
click at [43, 55] on link "Catalog" at bounding box center [52, 56] width 87 height 13
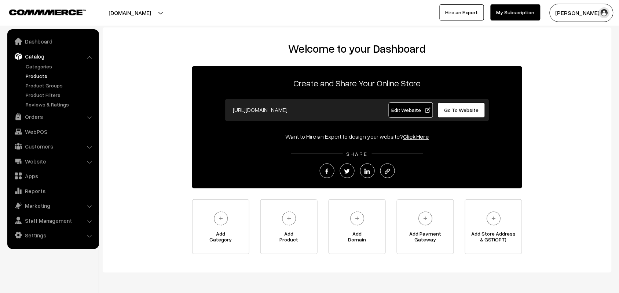
click at [38, 73] on link "Products" at bounding box center [60, 76] width 73 height 8
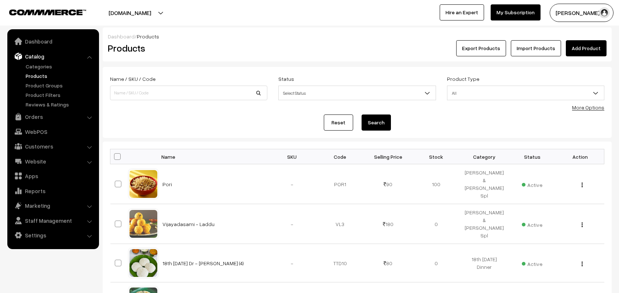
click at [599, 110] on div "More Options" at bounding box center [588, 108] width 32 height 8
click at [577, 108] on link "More Options" at bounding box center [588, 107] width 32 height 6
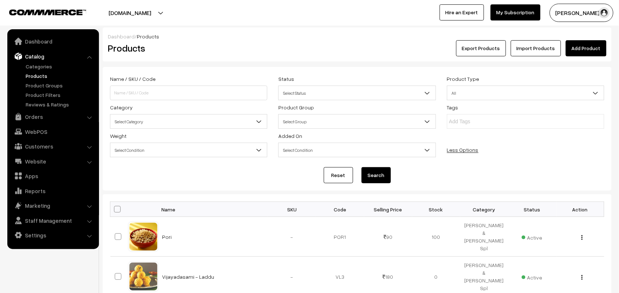
click at [186, 120] on span "Select Category" at bounding box center [188, 121] width 156 height 13
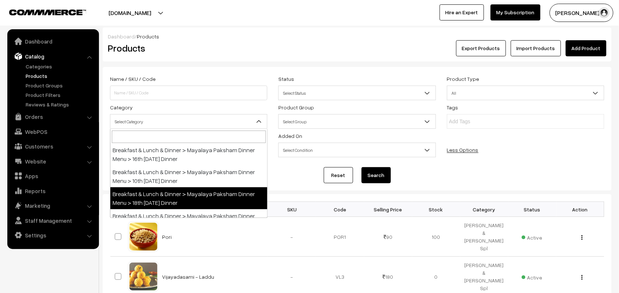
scroll to position [183, 0]
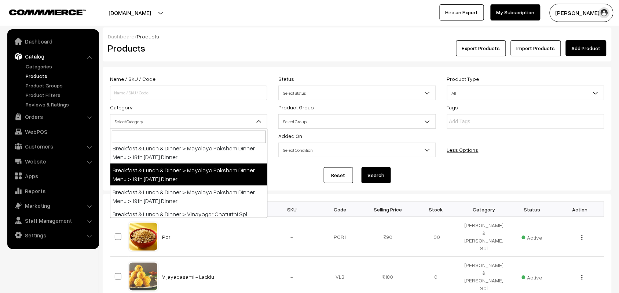
select select "105"
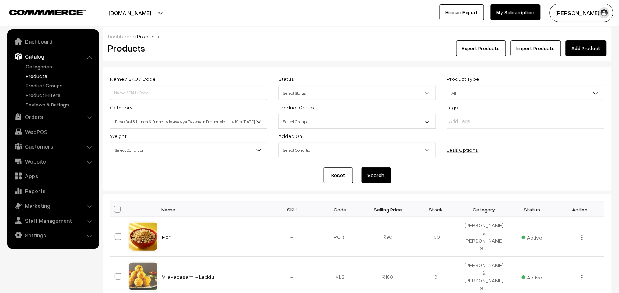
click at [384, 175] on button "Search" at bounding box center [375, 175] width 29 height 16
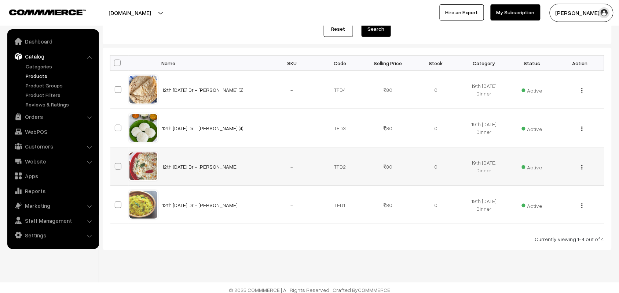
scroll to position [153, 0]
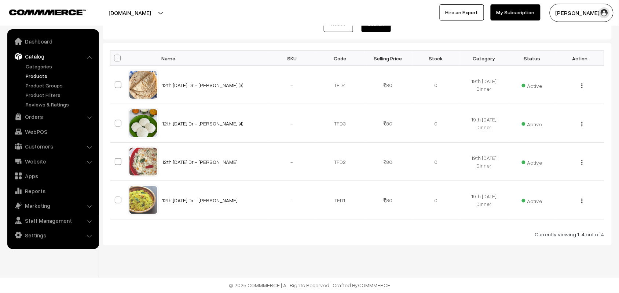
click at [118, 56] on span at bounding box center [117, 58] width 7 height 7
click at [115, 56] on input "checkbox" at bounding box center [112, 58] width 5 height 5
checkbox input "true"
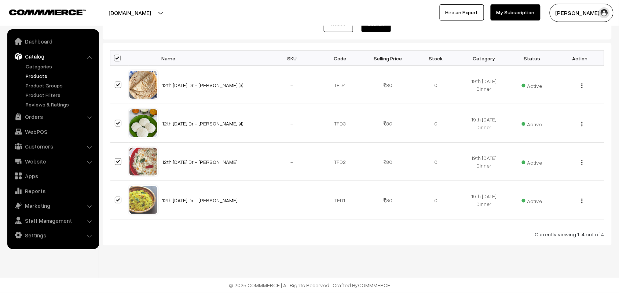
checkbox input "true"
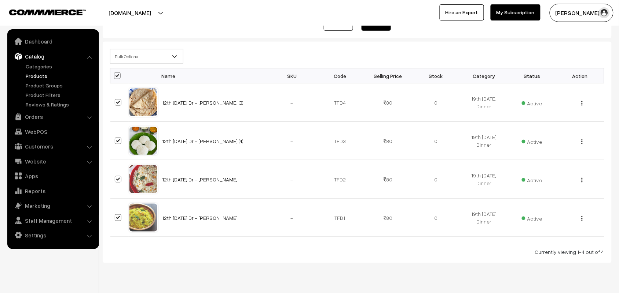
click at [132, 61] on span "Bulk Options" at bounding box center [146, 56] width 73 height 13
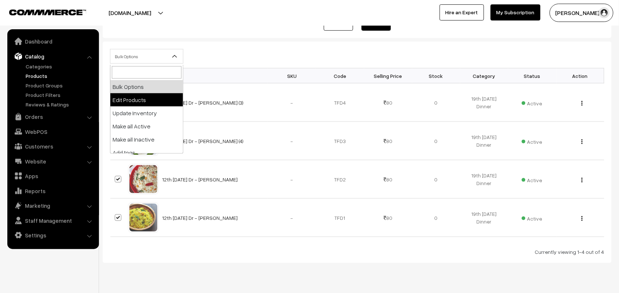
select select "editProduct"
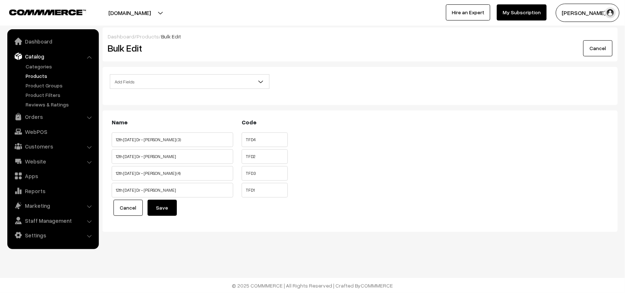
click at [139, 81] on span "Add Fields" at bounding box center [189, 81] width 159 height 13
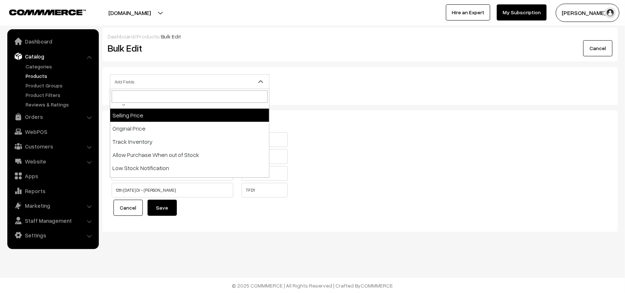
scroll to position [137, 0]
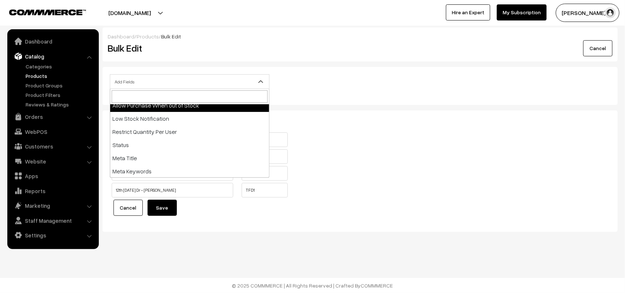
select select "allow-purchase"
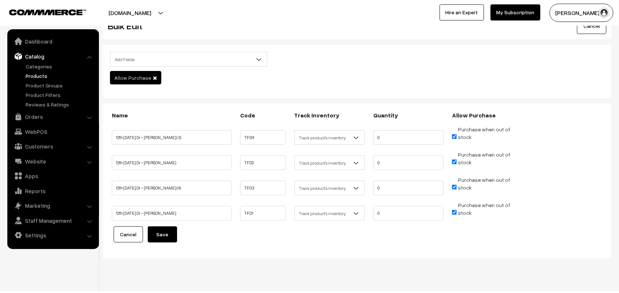
scroll to position [34, 0]
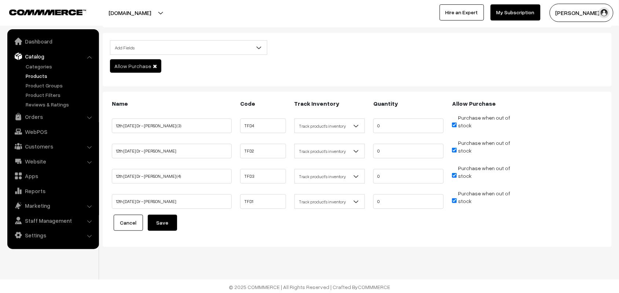
drag, startPoint x: 118, startPoint y: 125, endPoint x: 107, endPoint y: 125, distance: 11.4
click at [107, 125] on div "Name Code Track Inventory Quantity Allow Purchase TFD4 0 stock 0" at bounding box center [357, 169] width 509 height 155
click at [152, 126] on input "12th Friday Dr - Chappathi (3)" at bounding box center [172, 126] width 120 height 15
click at [180, 126] on input "12th [DATE] Dr - [PERSON_NAME] (3)" at bounding box center [172, 126] width 120 height 15
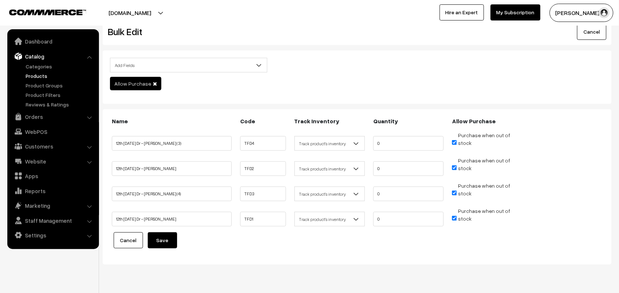
scroll to position [0, 0]
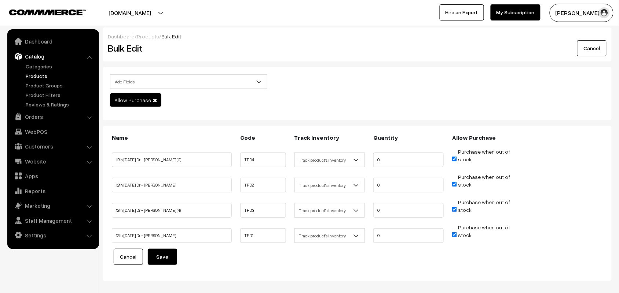
click at [156, 243] on form "Name Code Track Inventory Quantity Allow Purchase 0 0" at bounding box center [357, 203] width 494 height 141
click at [158, 249] on button "Save" at bounding box center [162, 257] width 29 height 16
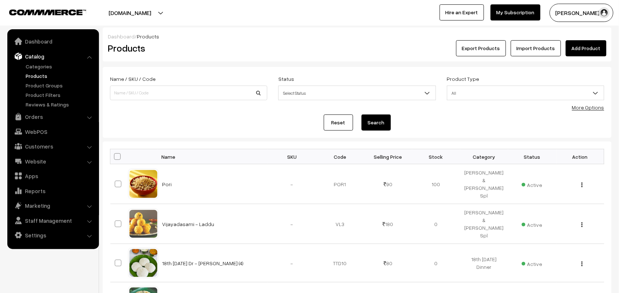
drag, startPoint x: 570, startPoint y: 108, endPoint x: 581, endPoint y: 109, distance: 11.4
click at [572, 108] on form "Name / SKU / Code Status Select Status Active Inactive Select Status Product Ty…" at bounding box center [357, 102] width 509 height 71
click at [581, 109] on link "More Options" at bounding box center [588, 107] width 32 height 6
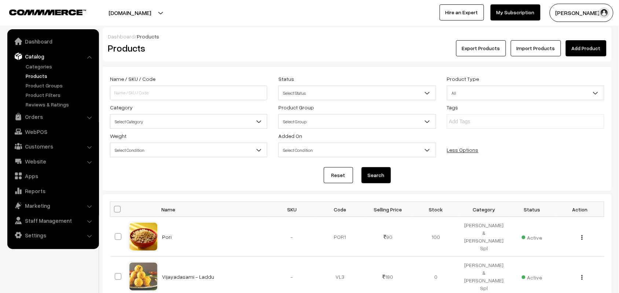
click at [159, 125] on span "Select Category" at bounding box center [188, 121] width 156 height 13
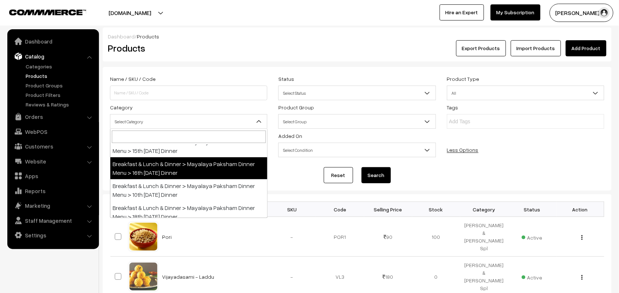
scroll to position [137, 0]
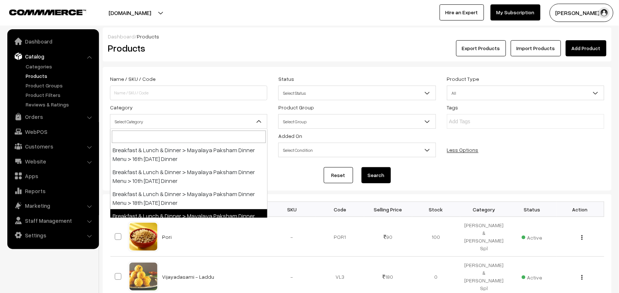
drag, startPoint x: 217, startPoint y: 196, endPoint x: 206, endPoint y: 214, distance: 20.0
select select "105"
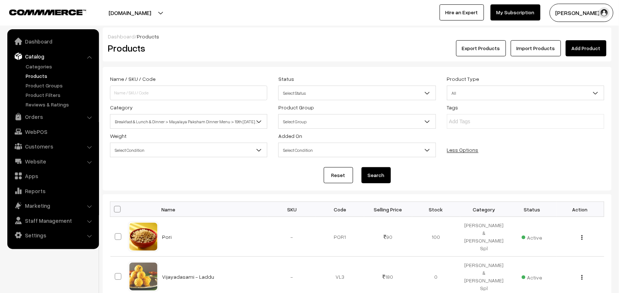
click at [206, 214] on th "Name" at bounding box center [213, 209] width 110 height 15
click at [381, 174] on button "Search" at bounding box center [375, 175] width 29 height 16
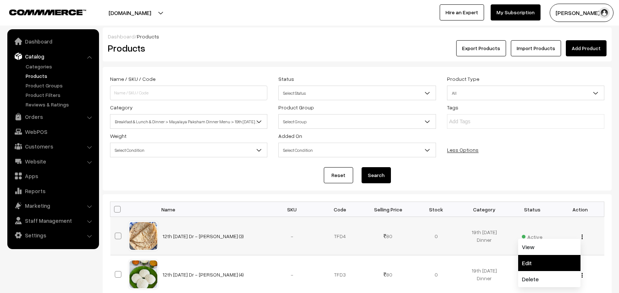
scroll to position [107, 0]
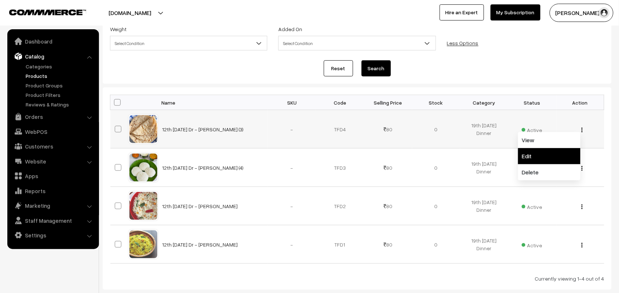
click at [538, 152] on link "Edit" at bounding box center [549, 156] width 62 height 16
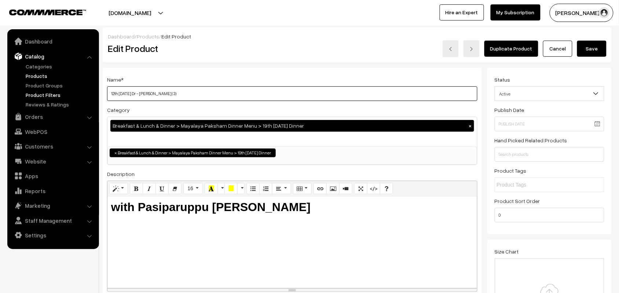
drag, startPoint x: 119, startPoint y: 94, endPoint x: 82, endPoint y: 95, distance: 37.4
click at [109, 94] on input "19th [DATE] Dr - [PERSON_NAME] (3)" at bounding box center [292, 93] width 370 height 15
type input "19th [DATE] Dr - [PERSON_NAME] (3)"
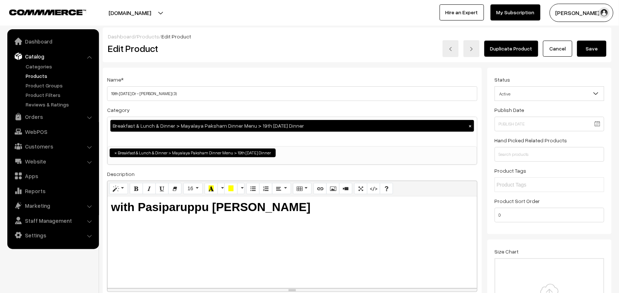
click at [597, 46] on button "Save" at bounding box center [591, 49] width 29 height 16
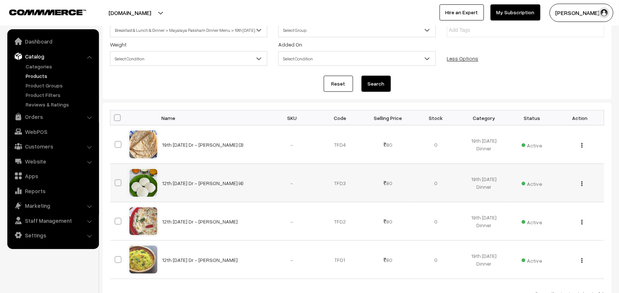
scroll to position [92, 0]
click at [581, 185] on img "button" at bounding box center [581, 184] width 1 height 5
click at [536, 210] on link "Edit" at bounding box center [549, 210] width 62 height 16
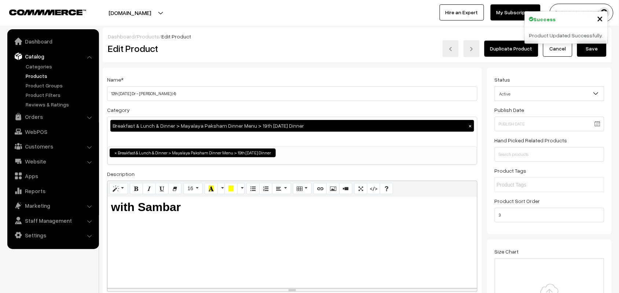
drag, startPoint x: 117, startPoint y: 92, endPoint x: 100, endPoint y: 92, distance: 16.9
type input "19th [DATE] Dr - [PERSON_NAME] (4)"
click at [594, 49] on button "Save" at bounding box center [591, 49] width 29 height 16
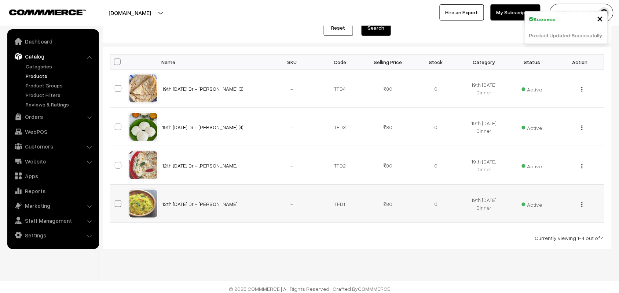
scroll to position [153, 0]
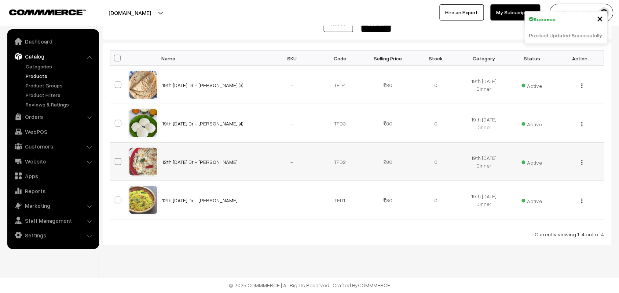
click at [583, 162] on button "button" at bounding box center [582, 163] width 2 height 6
click at [542, 186] on link "Edit" at bounding box center [549, 189] width 62 height 16
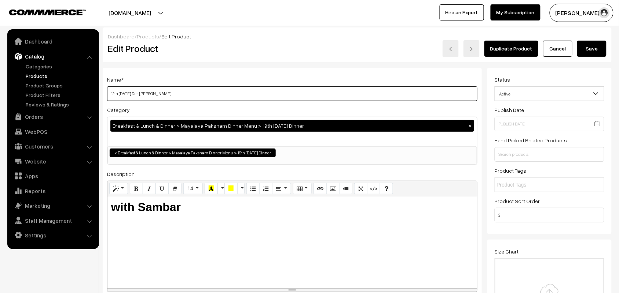
drag, startPoint x: 0, startPoint y: 0, endPoint x: 88, endPoint y: 91, distance: 126.4
type input "19th [DATE] Dr - Coconut Sevai"
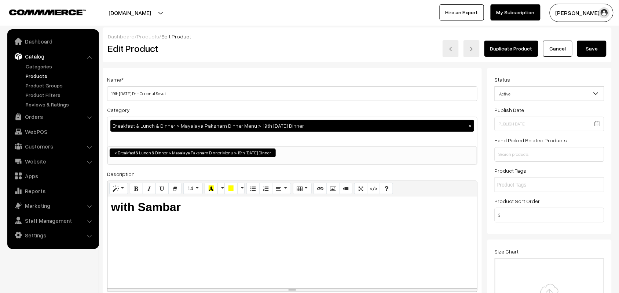
click at [595, 55] on button "Save" at bounding box center [591, 49] width 29 height 16
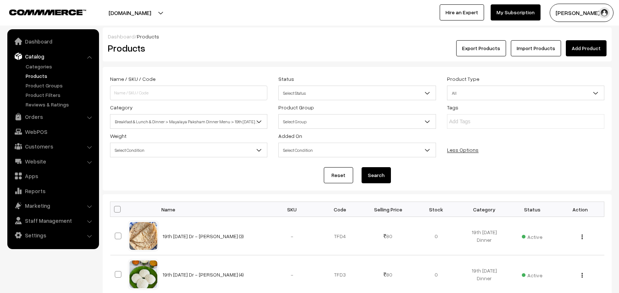
scroll to position [153, 0]
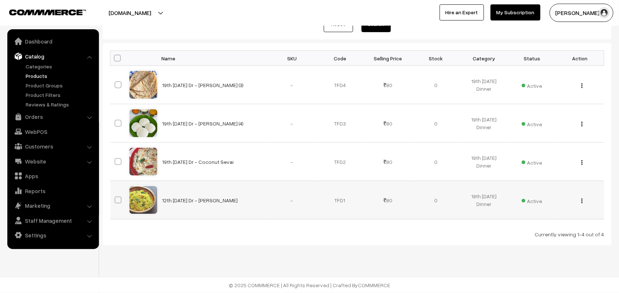
click at [583, 200] on button "button" at bounding box center [582, 201] width 2 height 6
click at [525, 226] on link "Edit" at bounding box center [549, 227] width 62 height 16
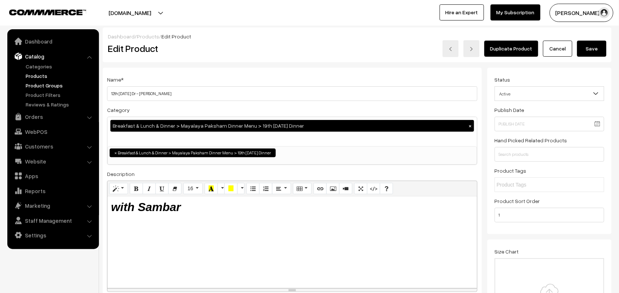
drag, startPoint x: 118, startPoint y: 93, endPoint x: 54, endPoint y: 82, distance: 65.1
type input "19th [DATE] Dr - [PERSON_NAME]"
click at [595, 52] on button "Save" at bounding box center [591, 49] width 29 height 16
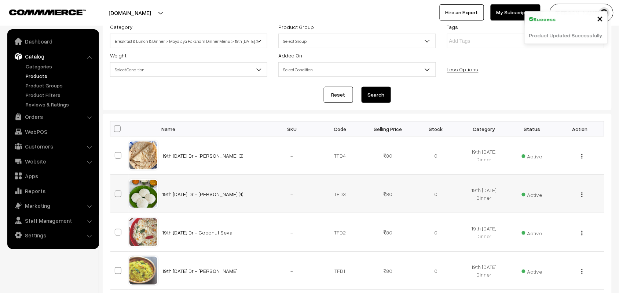
scroll to position [153, 0]
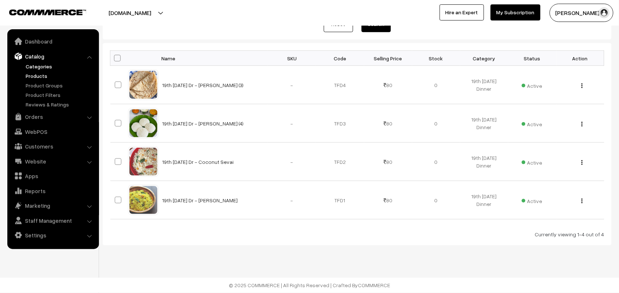
click at [32, 70] on link "Categories" at bounding box center [60, 67] width 73 height 8
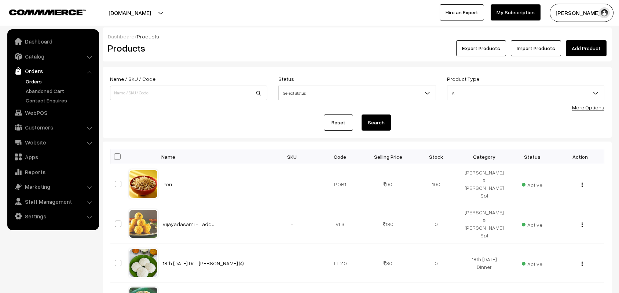
click at [34, 81] on link "Orders" at bounding box center [60, 82] width 73 height 8
